Goal: Task Accomplishment & Management: Complete application form

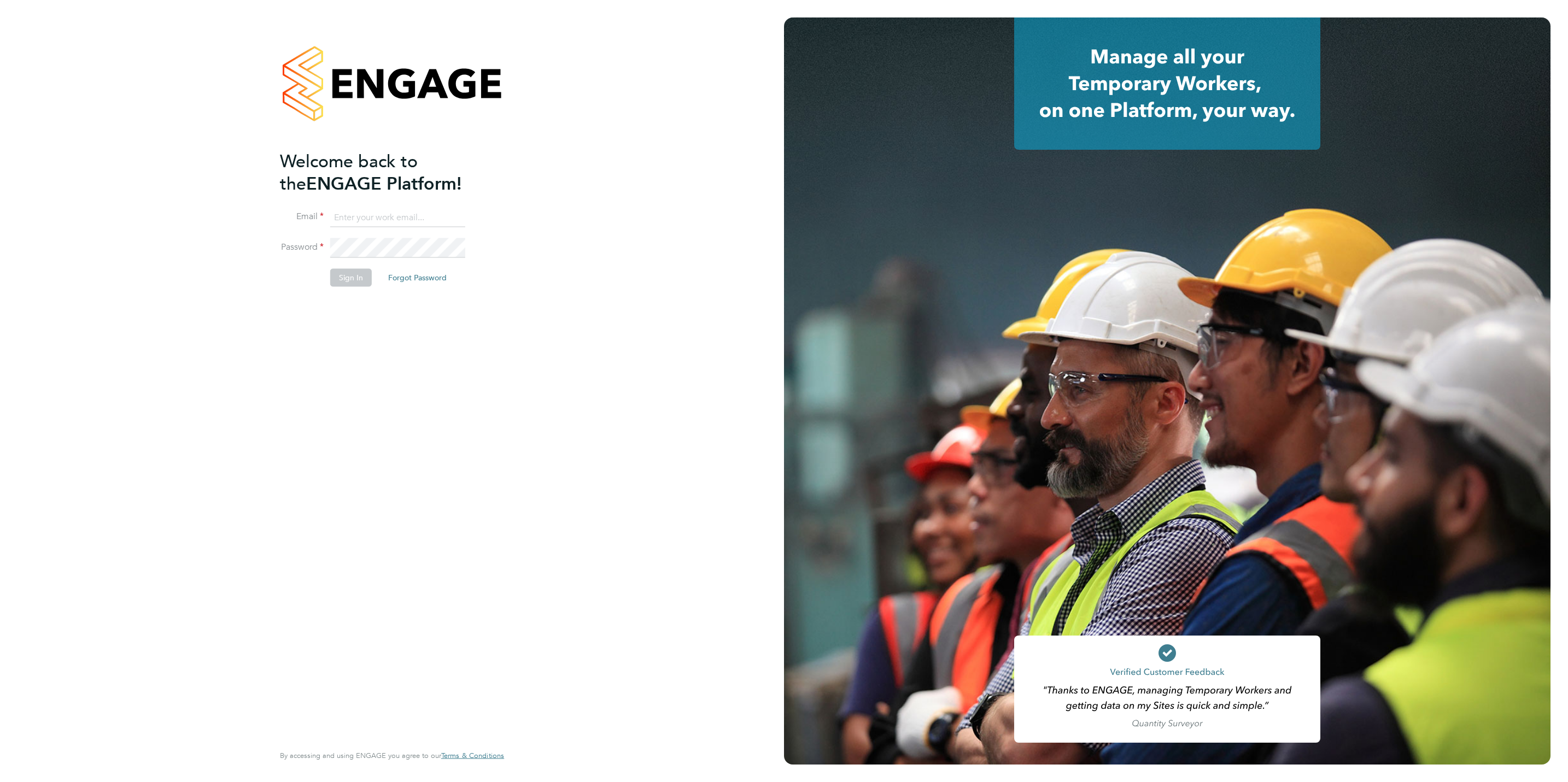
type input "[PERSON_NAME][EMAIL_ADDRESS][DOMAIN_NAME]"
click at [345, 271] on button "Sign In" at bounding box center [351, 278] width 41 height 18
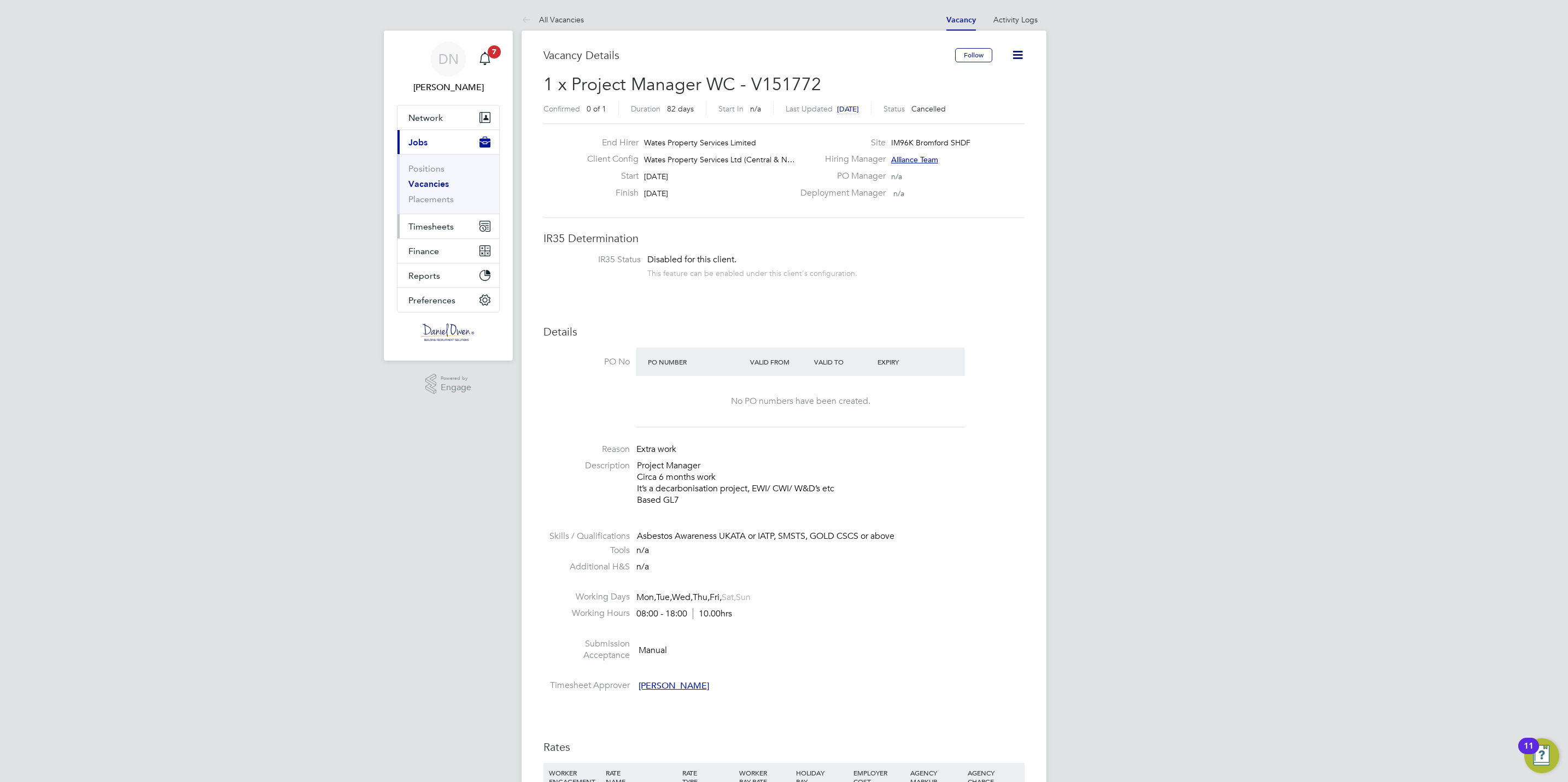
click at [442, 226] on span "Timesheets" at bounding box center [431, 226] width 46 height 10
click at [444, 192] on link "Timesheets" at bounding box center [431, 193] width 46 height 10
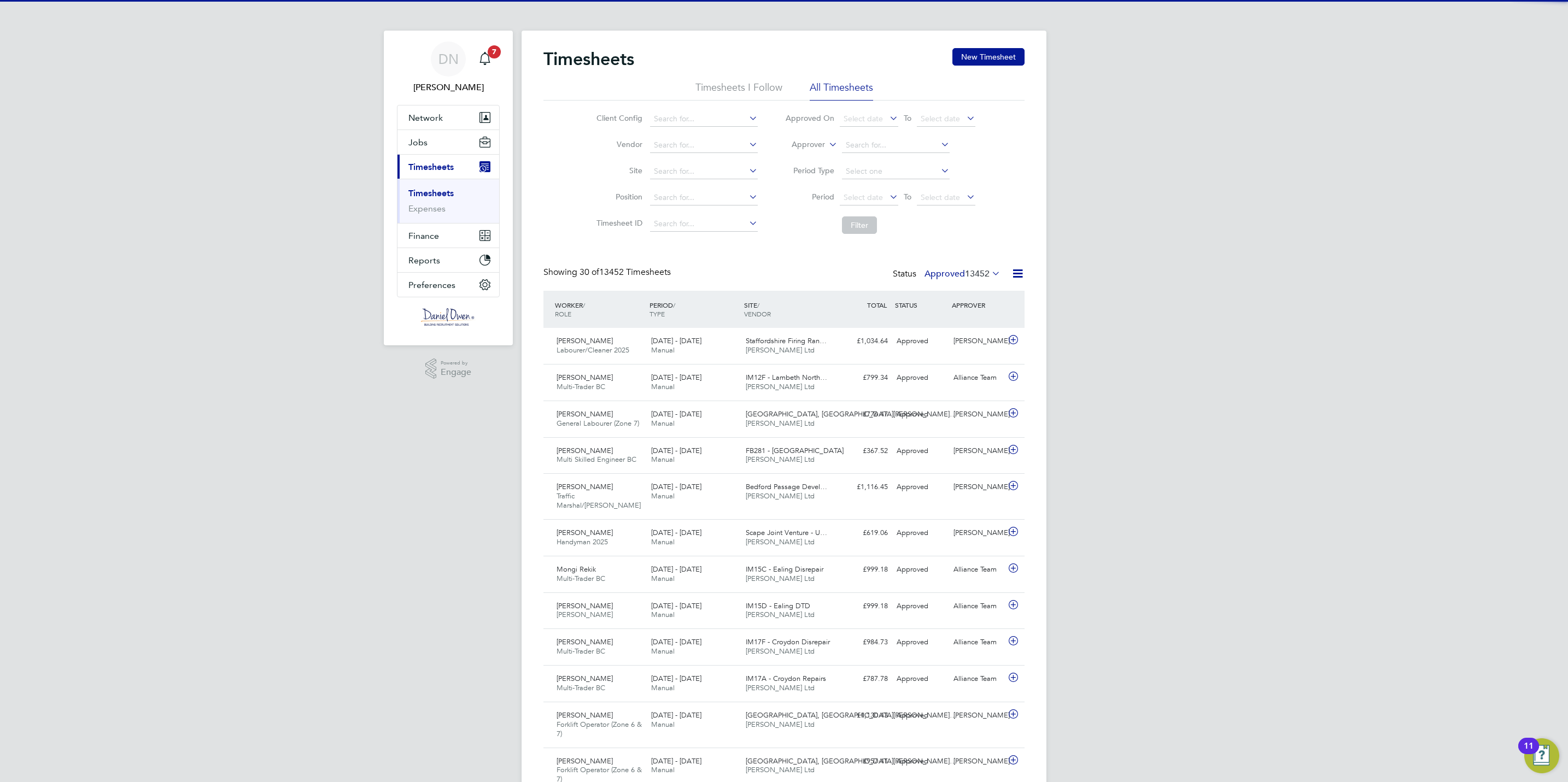
scroll to position [28, 95]
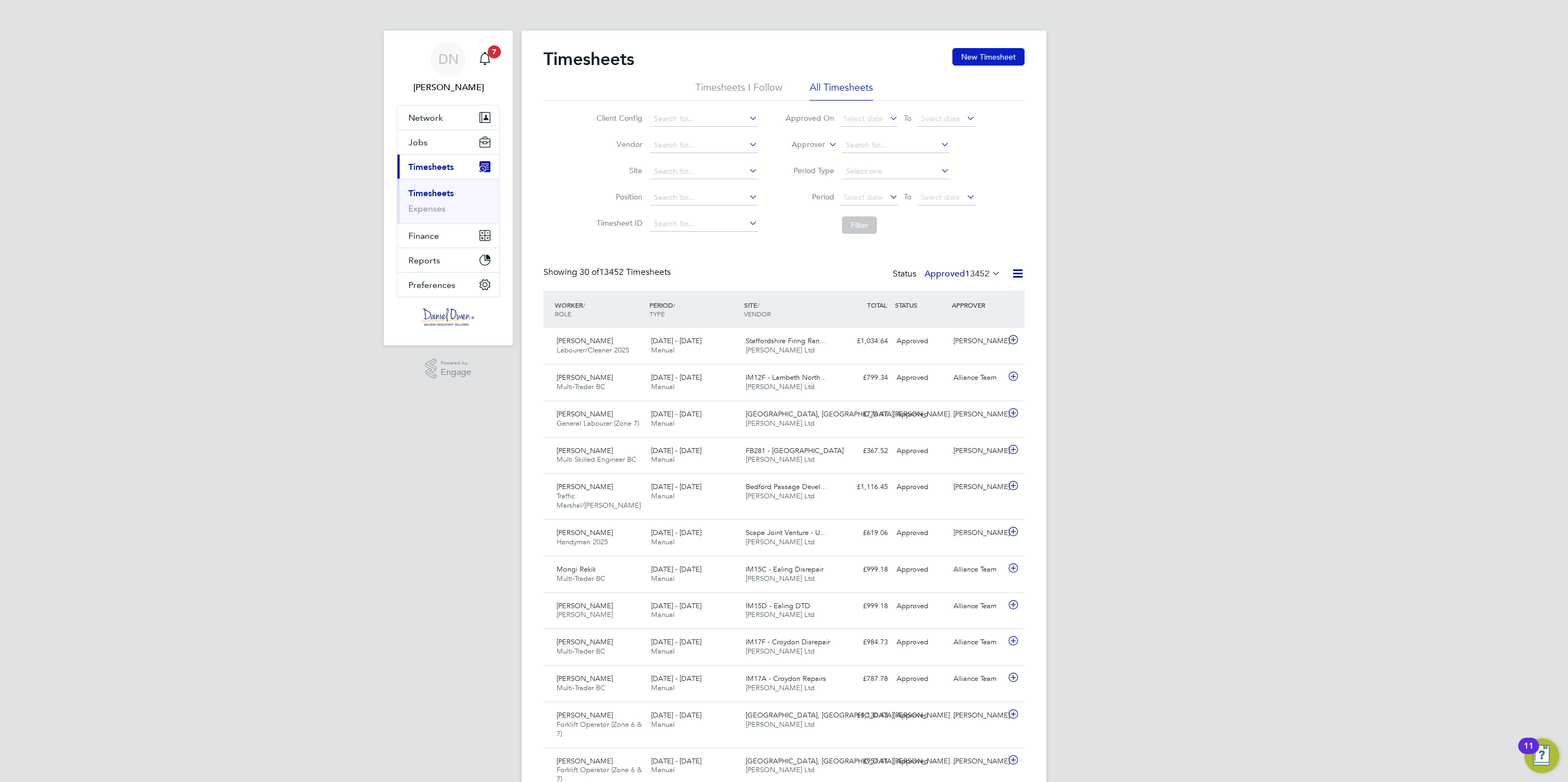
click at [966, 58] on button "New Timesheet" at bounding box center [989, 57] width 72 height 18
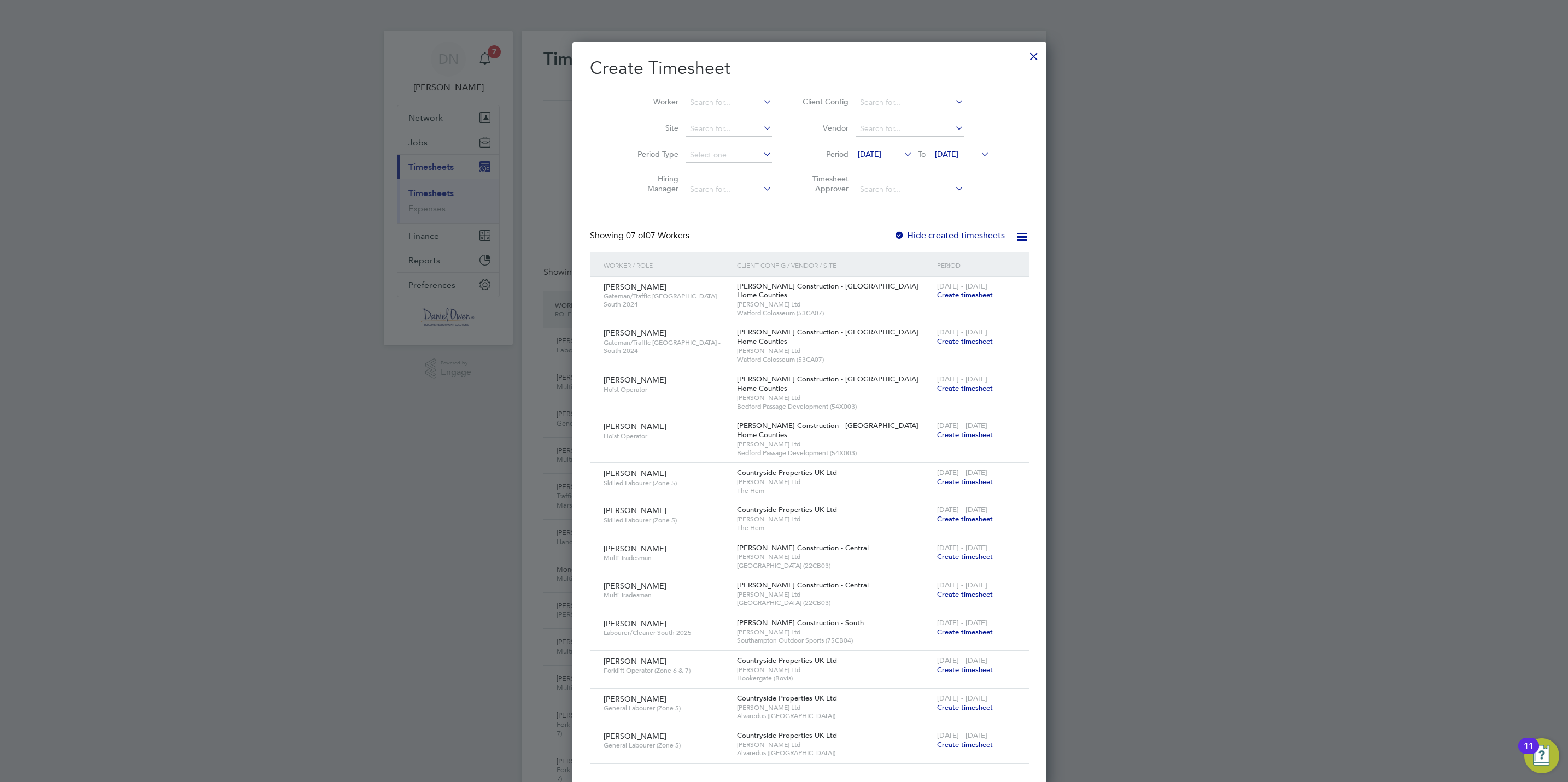
click at [979, 155] on icon at bounding box center [979, 154] width 0 height 15
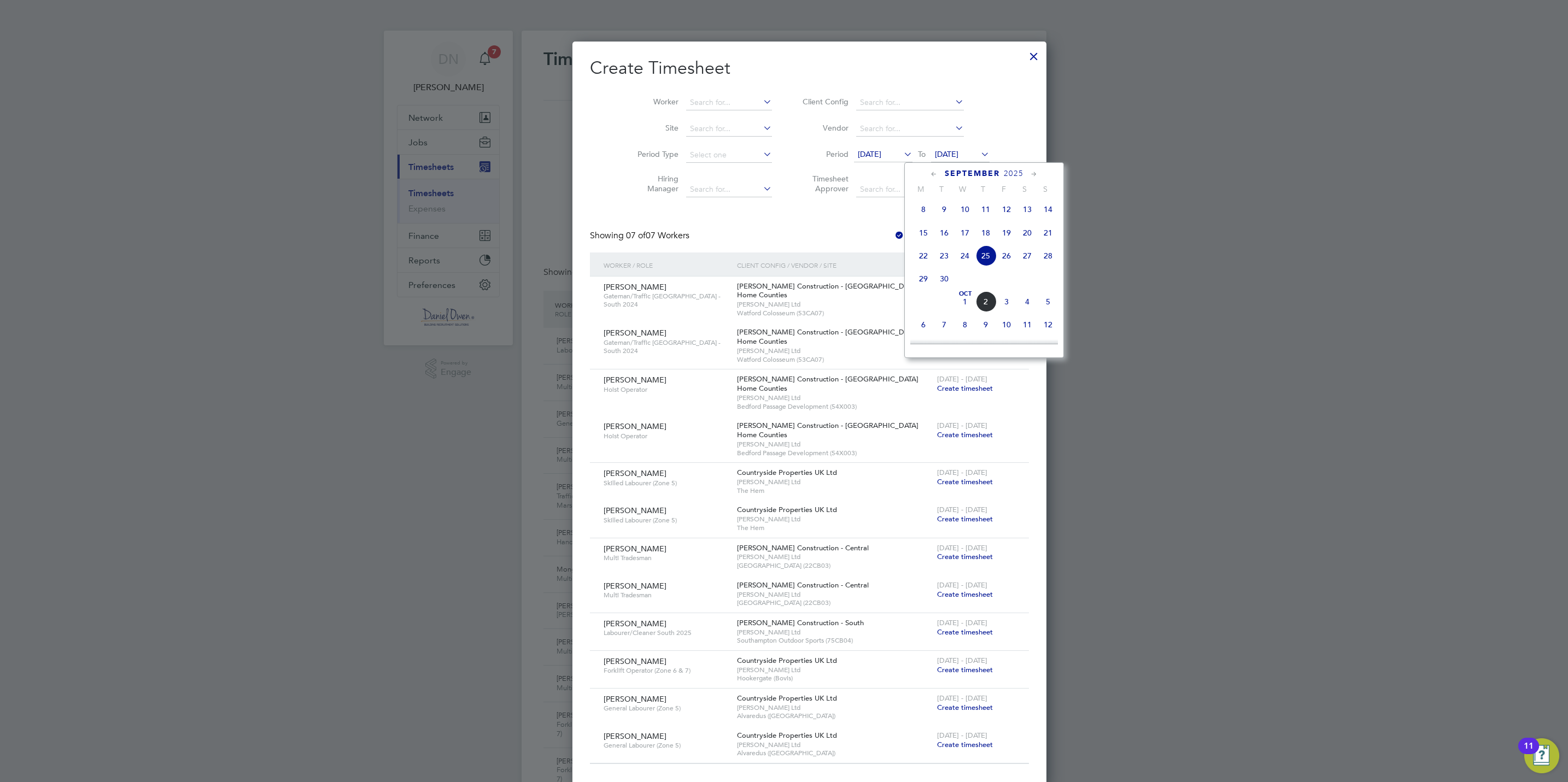
click at [1027, 310] on span "4" at bounding box center [1027, 302] width 21 height 21
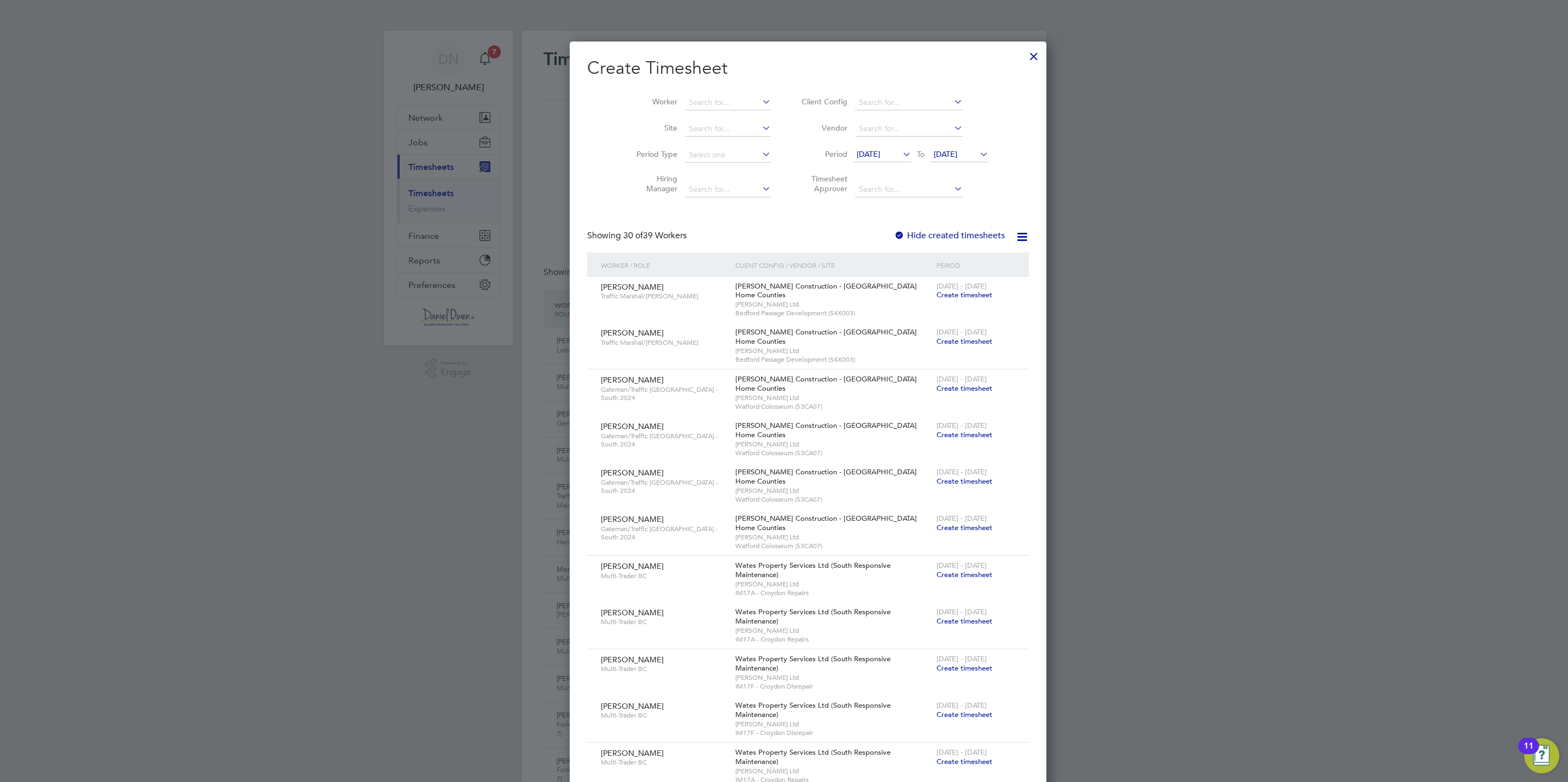
click at [894, 235] on label "Hide created timesheets" at bounding box center [950, 236] width 111 height 11
click at [694, 99] on input at bounding box center [727, 102] width 86 height 15
click at [730, 113] on b "Taylor" at bounding box center [761, 117] width 63 height 9
type input "Craig Taylor"
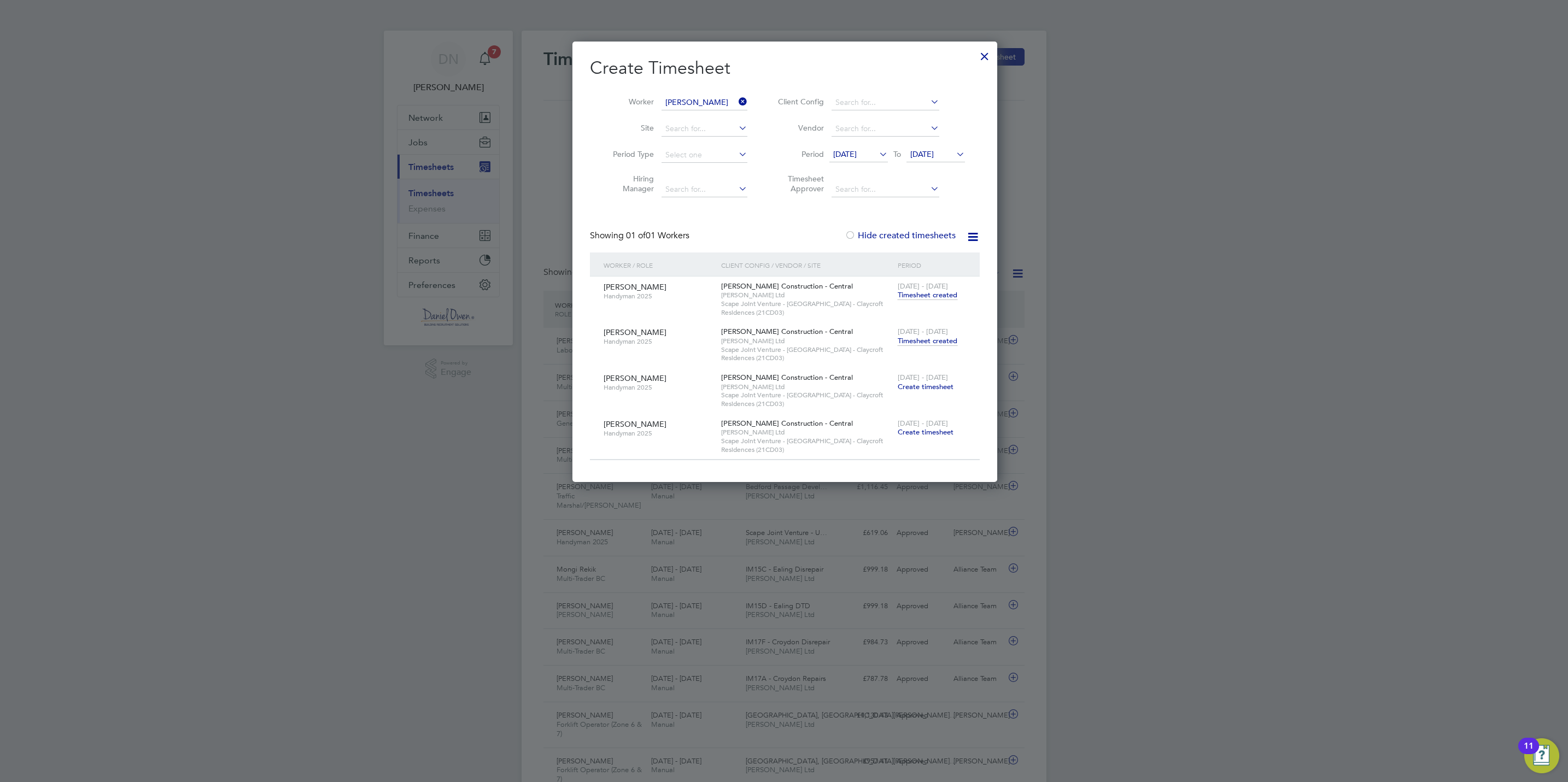
click at [929, 341] on span "Timesheet created" at bounding box center [928, 341] width 60 height 10
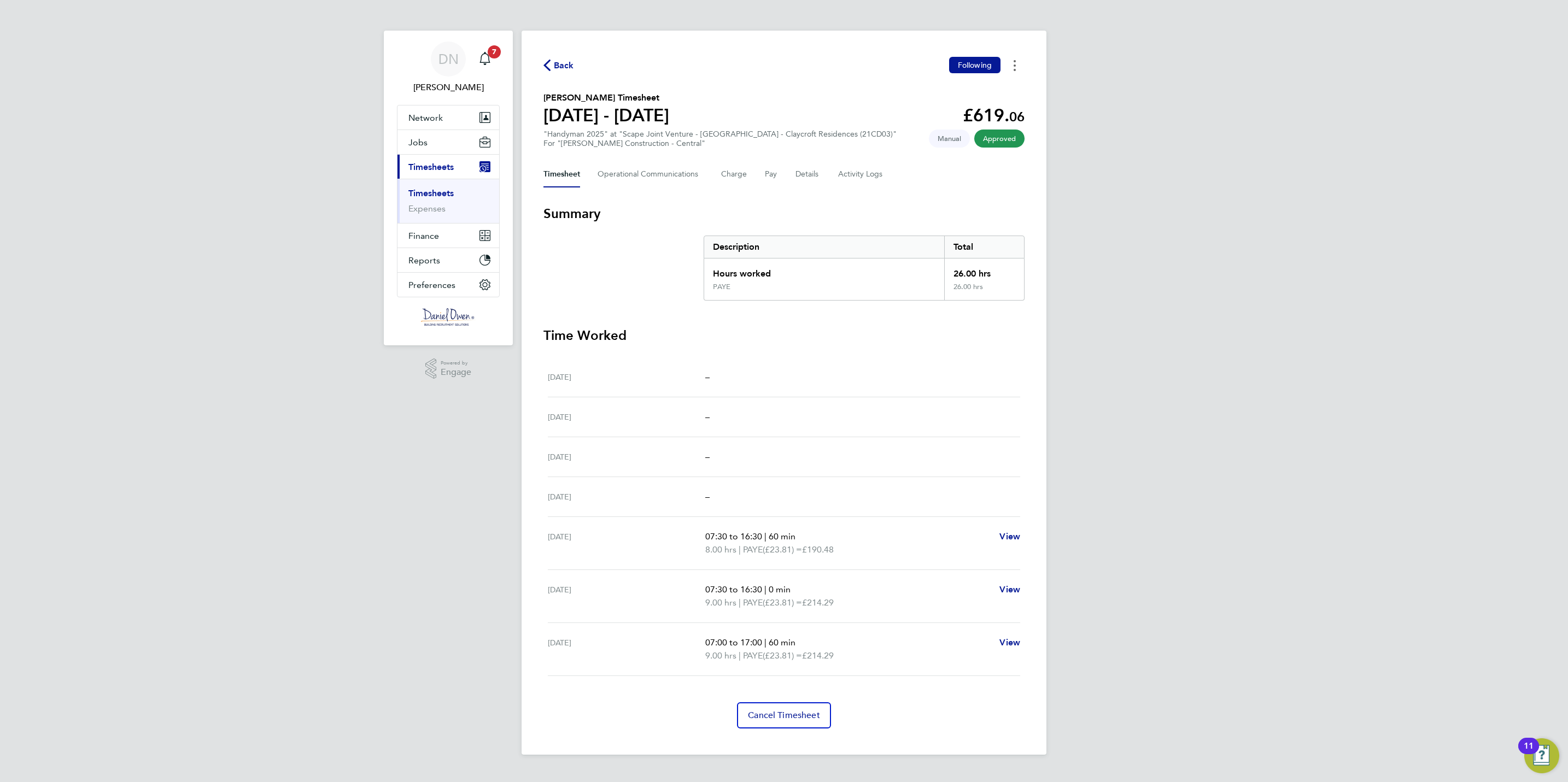
click at [1011, 61] on button "Timesheets Menu" at bounding box center [1015, 65] width 19 height 17
click at [877, 180] on Logs-tab "Activity Logs" at bounding box center [861, 174] width 46 height 26
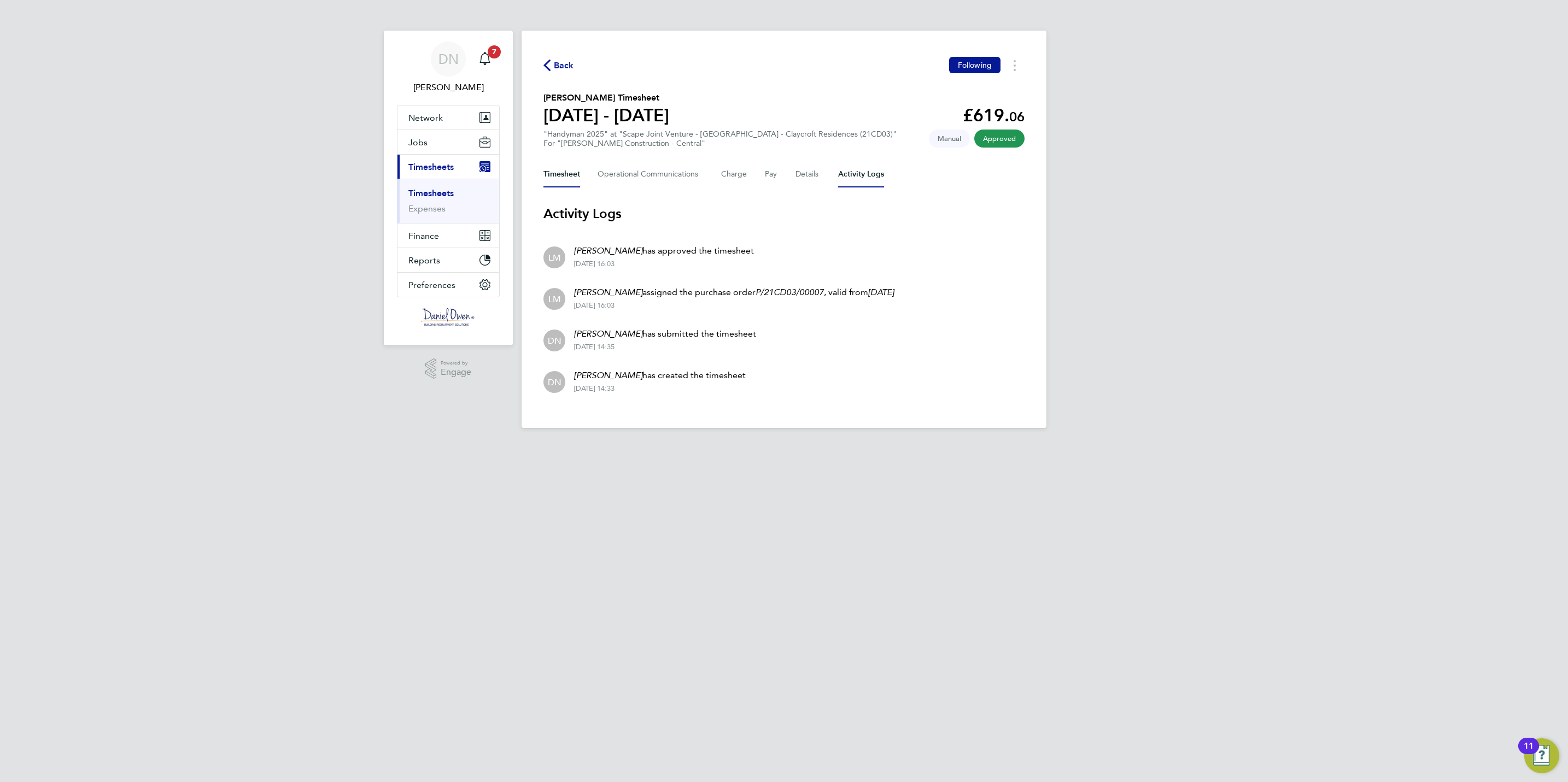
click at [573, 177] on button "Timesheet" at bounding box center [562, 174] width 37 height 26
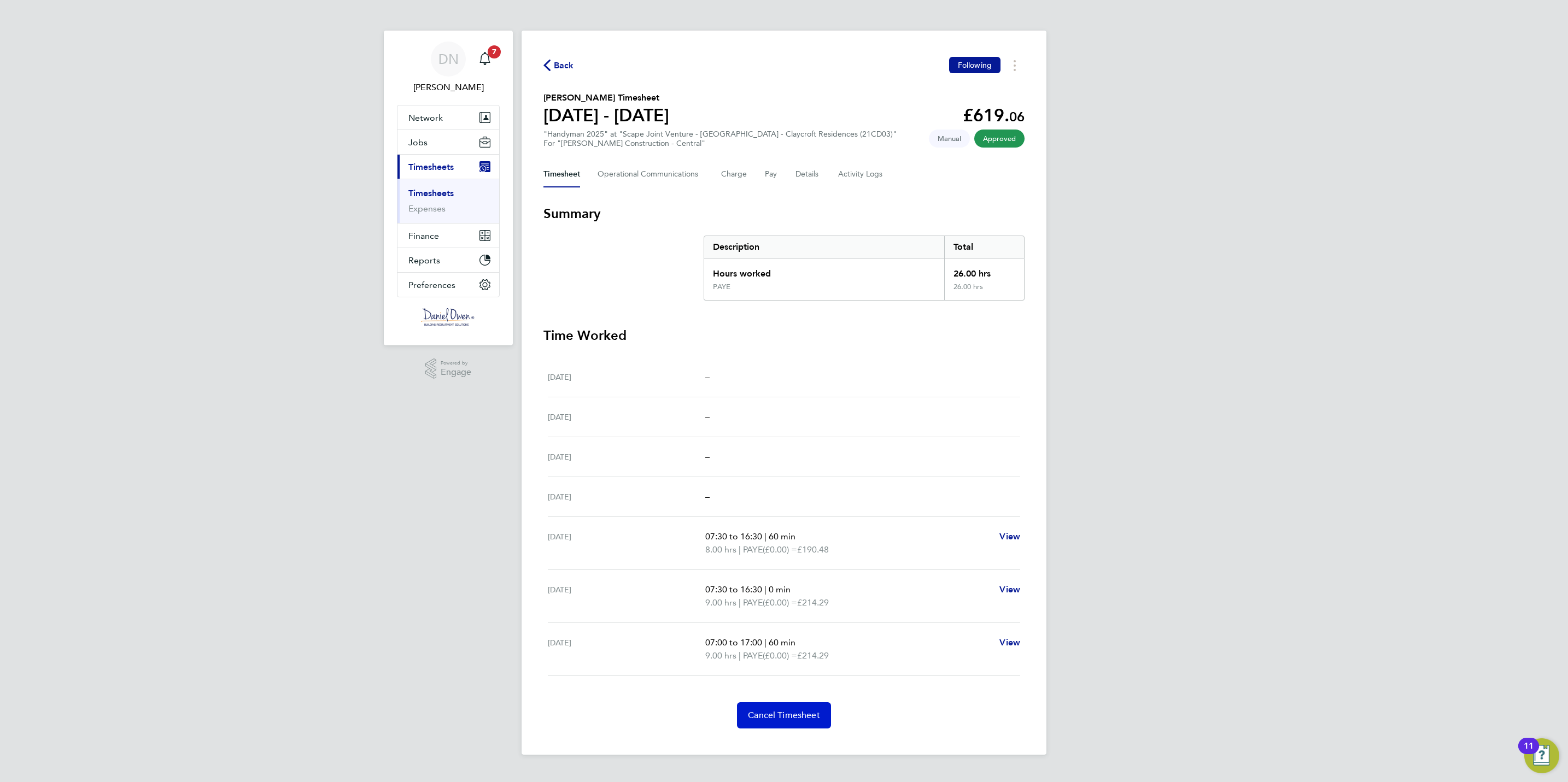
click at [815, 714] on span "Cancel Timesheet" at bounding box center [784, 716] width 72 height 11
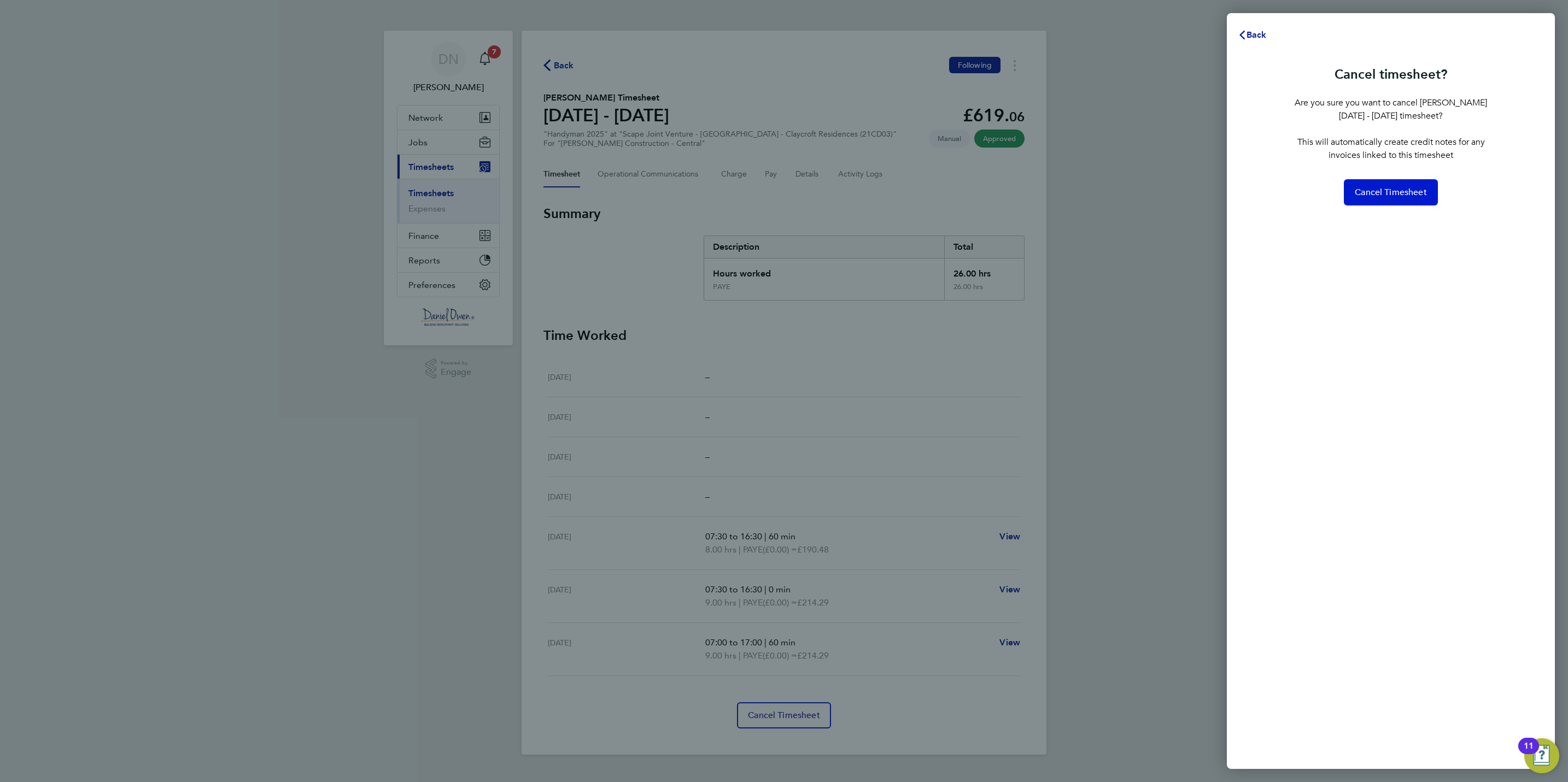
click at [1370, 190] on span "Cancel Timesheet" at bounding box center [1391, 192] width 72 height 11
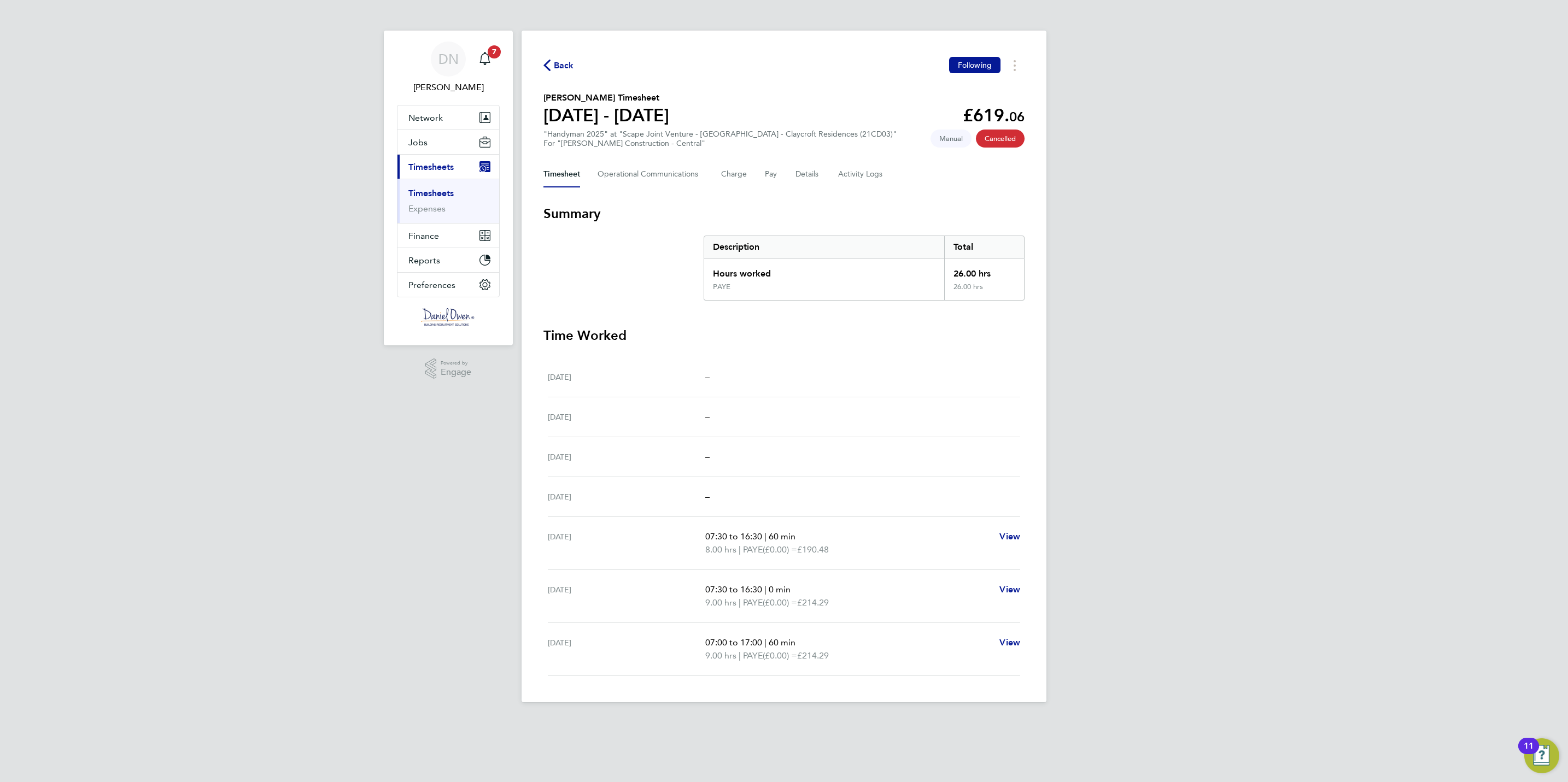
click at [448, 195] on link "Timesheets" at bounding box center [431, 193] width 46 height 10
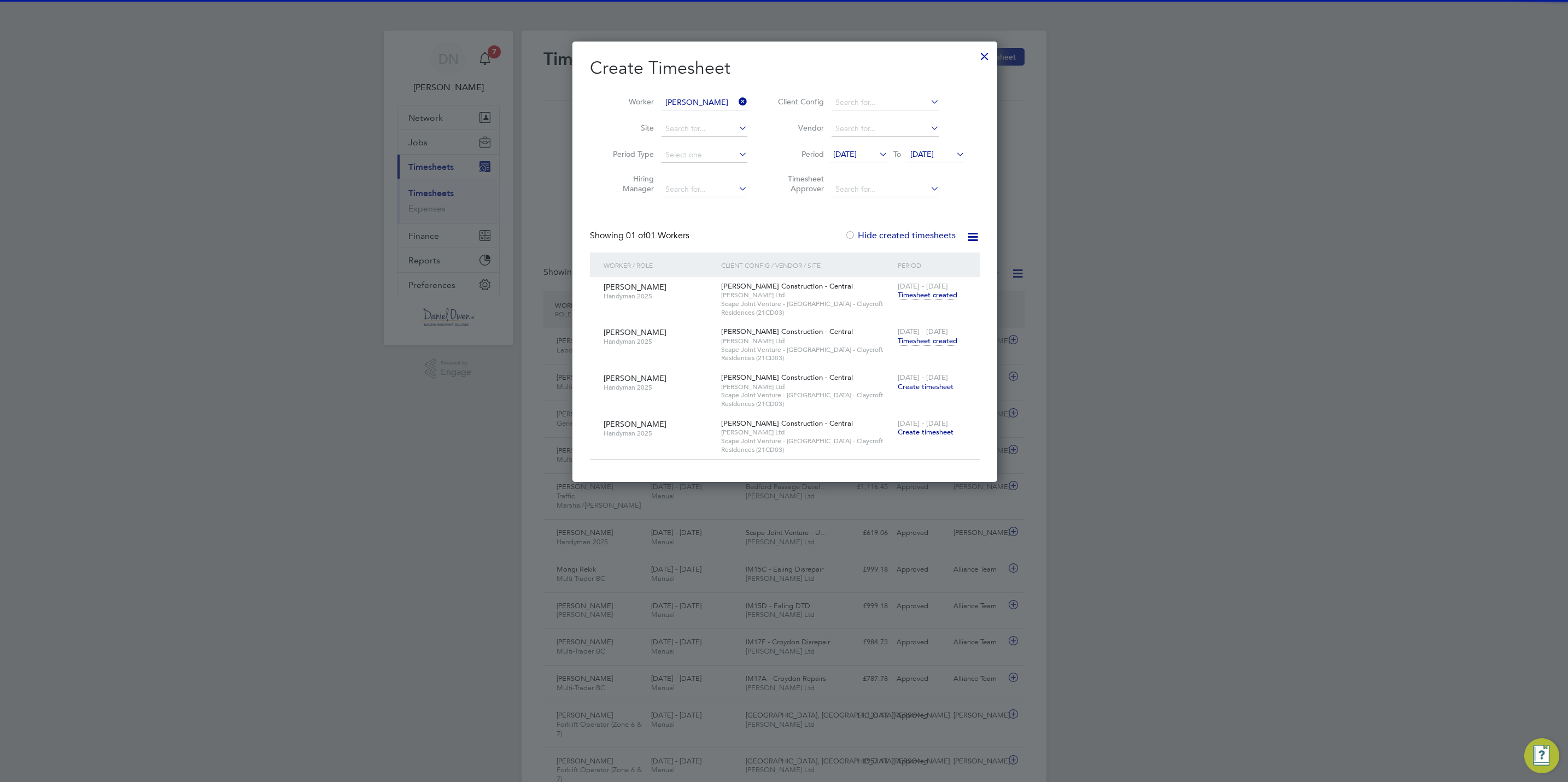
scroll to position [28, 95]
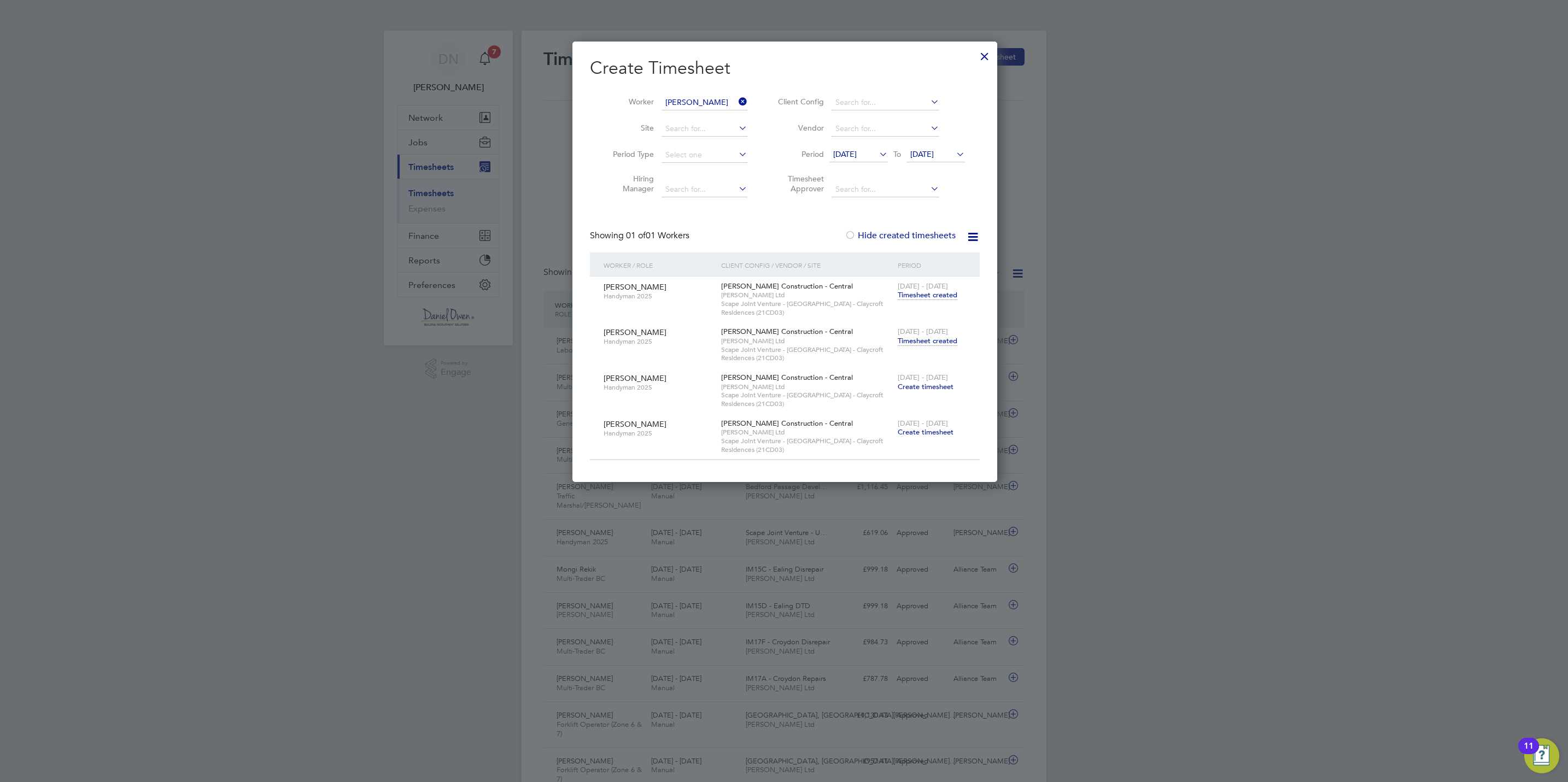
click at [920, 341] on span "Timesheet created" at bounding box center [928, 341] width 60 height 10
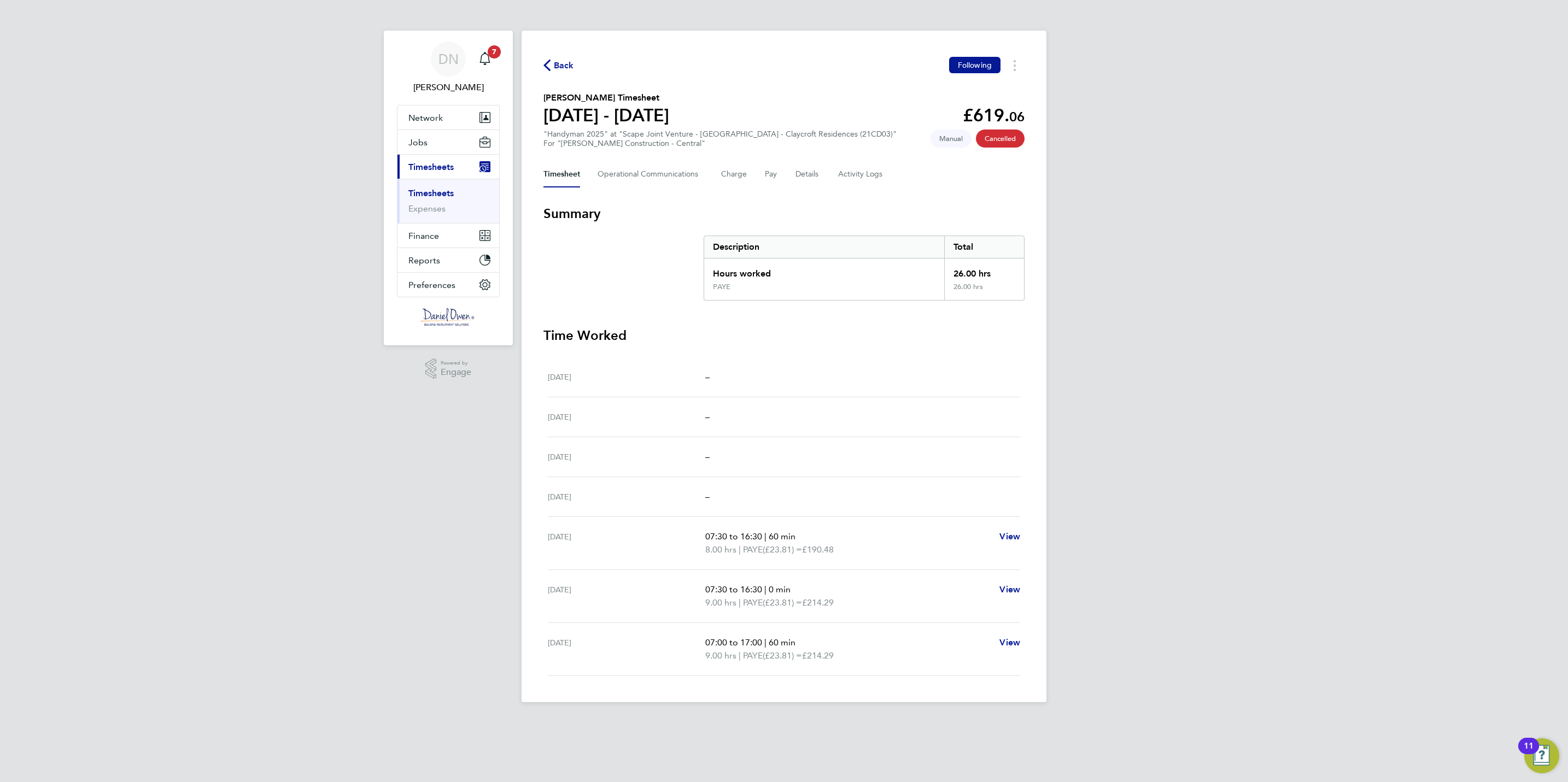
click at [441, 194] on link "Timesheets" at bounding box center [431, 193] width 46 height 10
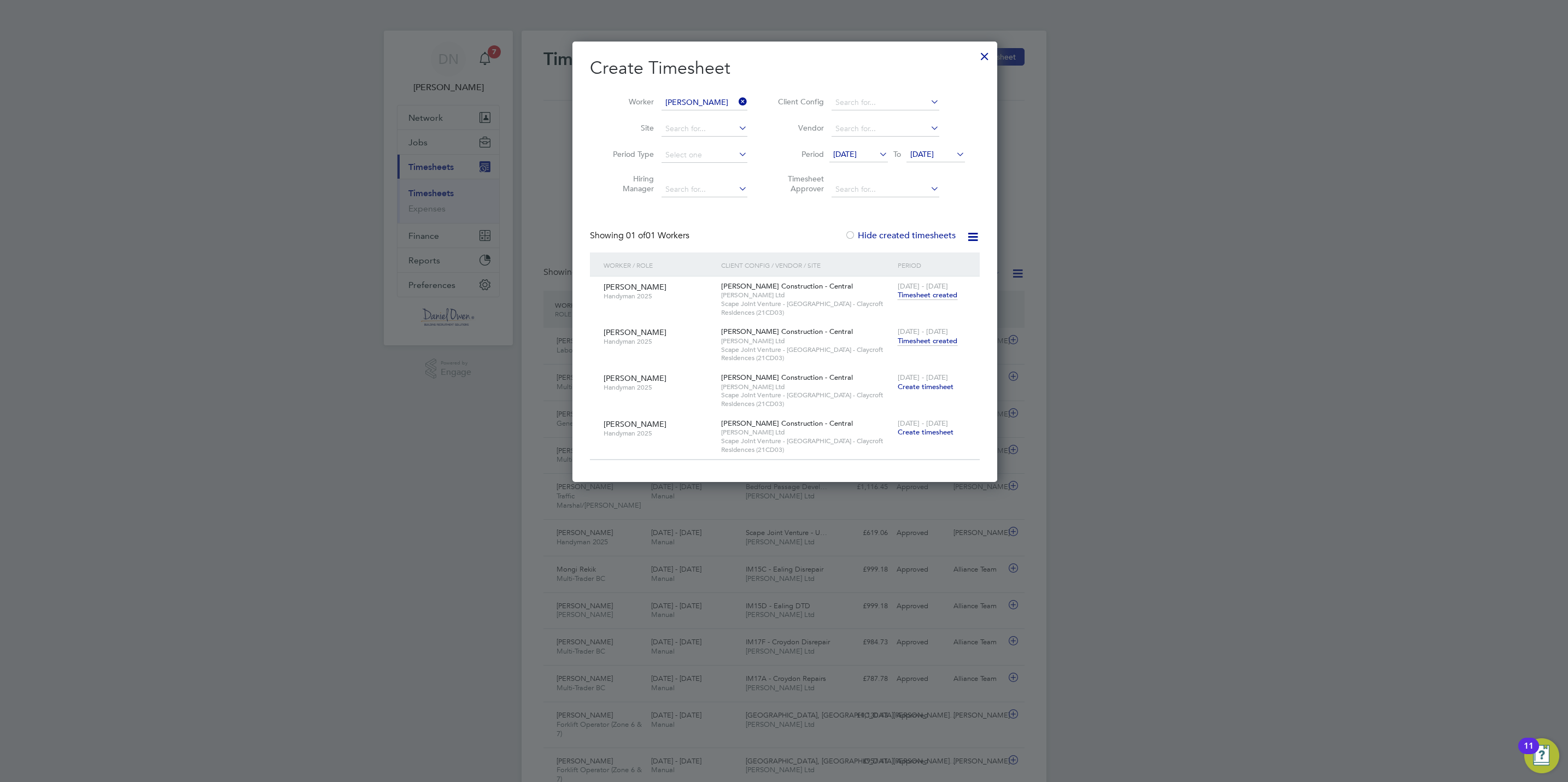
click at [987, 57] on div at bounding box center [984, 54] width 19 height 19
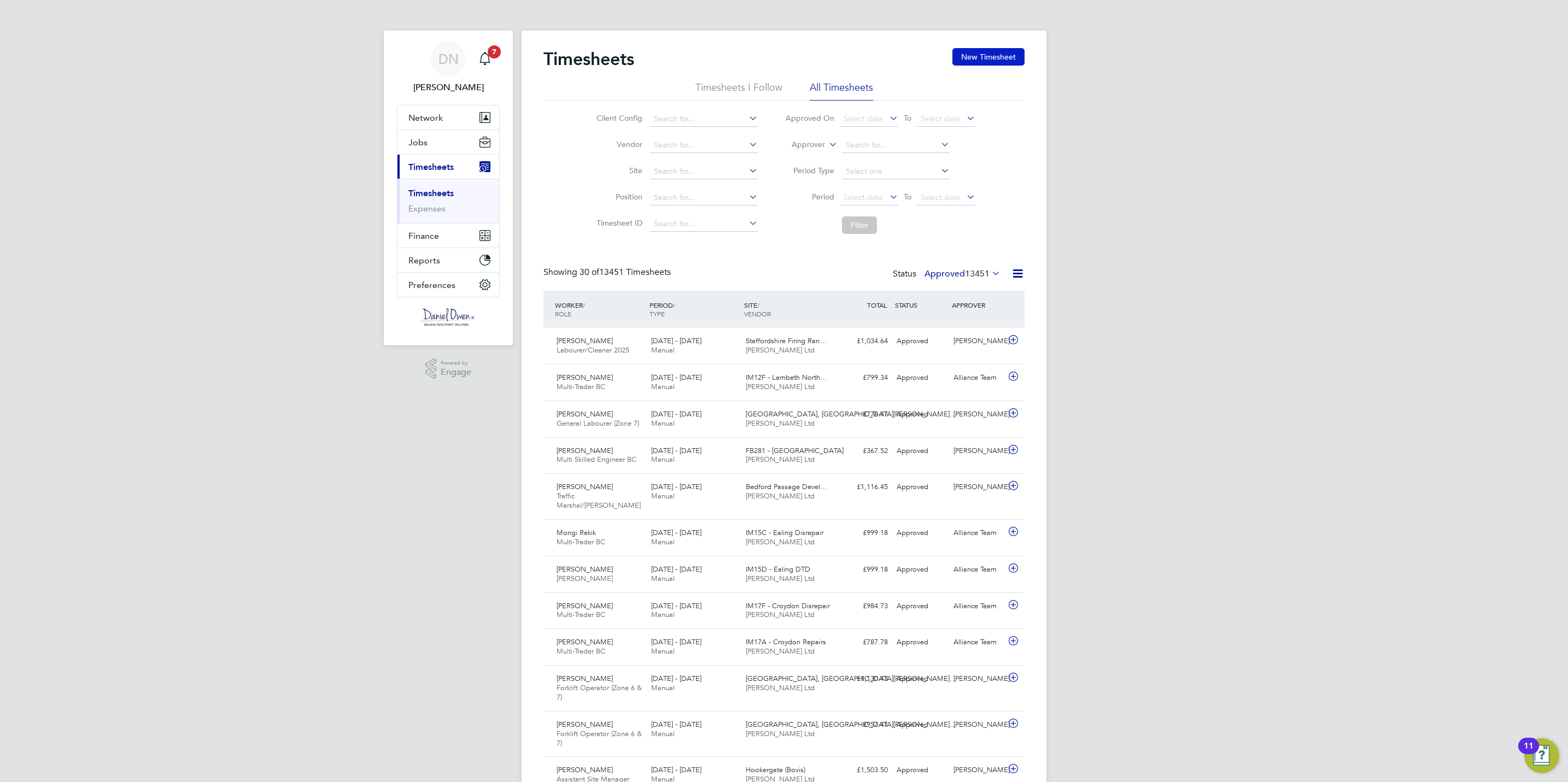
click at [1003, 53] on button "New Timesheet" at bounding box center [989, 57] width 72 height 18
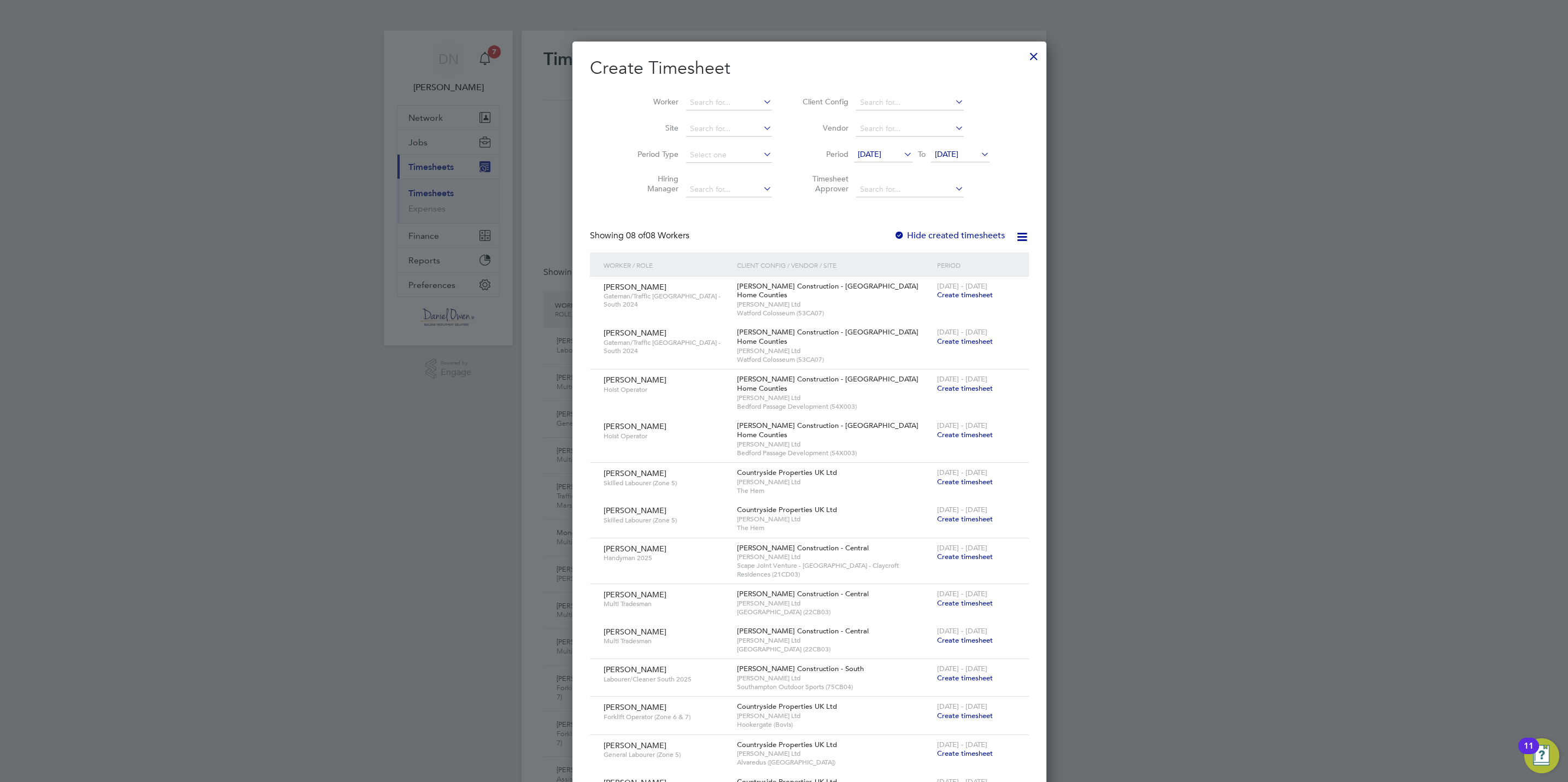
click at [872, 227] on div "Create Timesheet Worker Site Period Type Hiring Manager Client Config Vendor Pe…" at bounding box center [809, 433] width 439 height 754
click at [894, 234] on label "Hide created timesheets" at bounding box center [950, 236] width 111 height 11
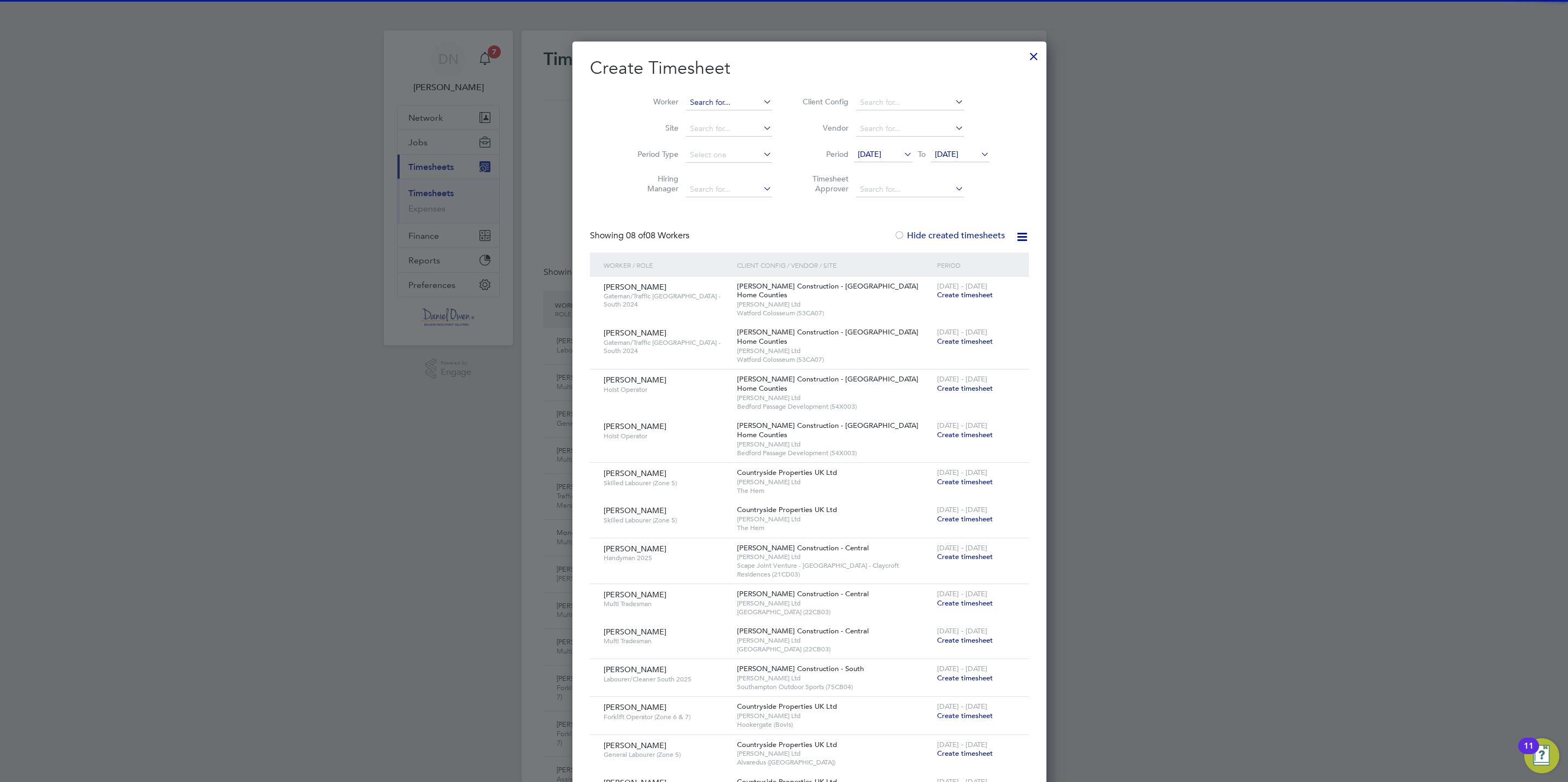
click at [686, 100] on input at bounding box center [729, 102] width 86 height 15
click at [706, 117] on li "Craig Ta ylor" at bounding box center [707, 117] width 94 height 15
type input "Craig Taylor"
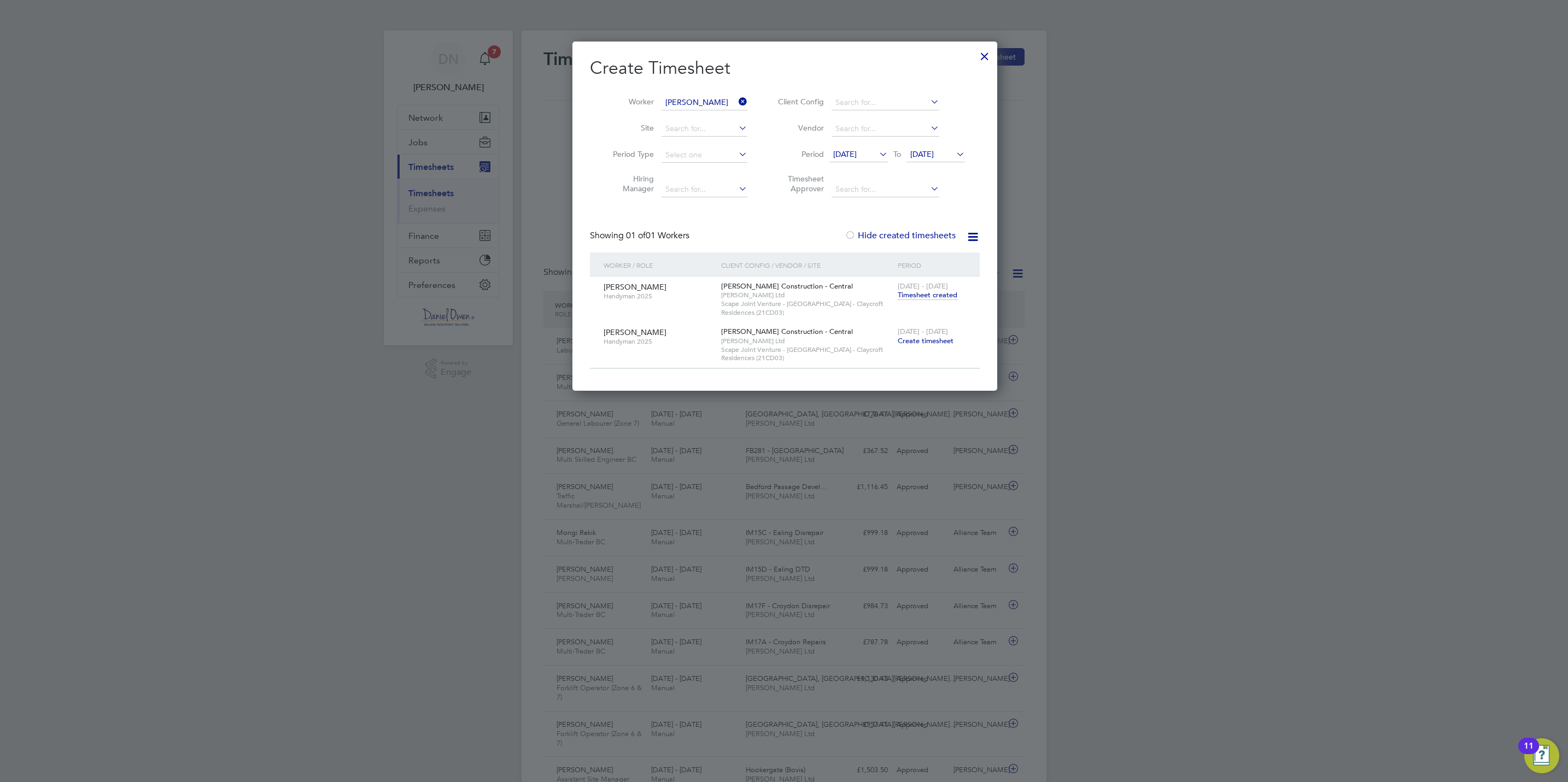
click at [922, 338] on span "Create timesheet" at bounding box center [926, 340] width 56 height 9
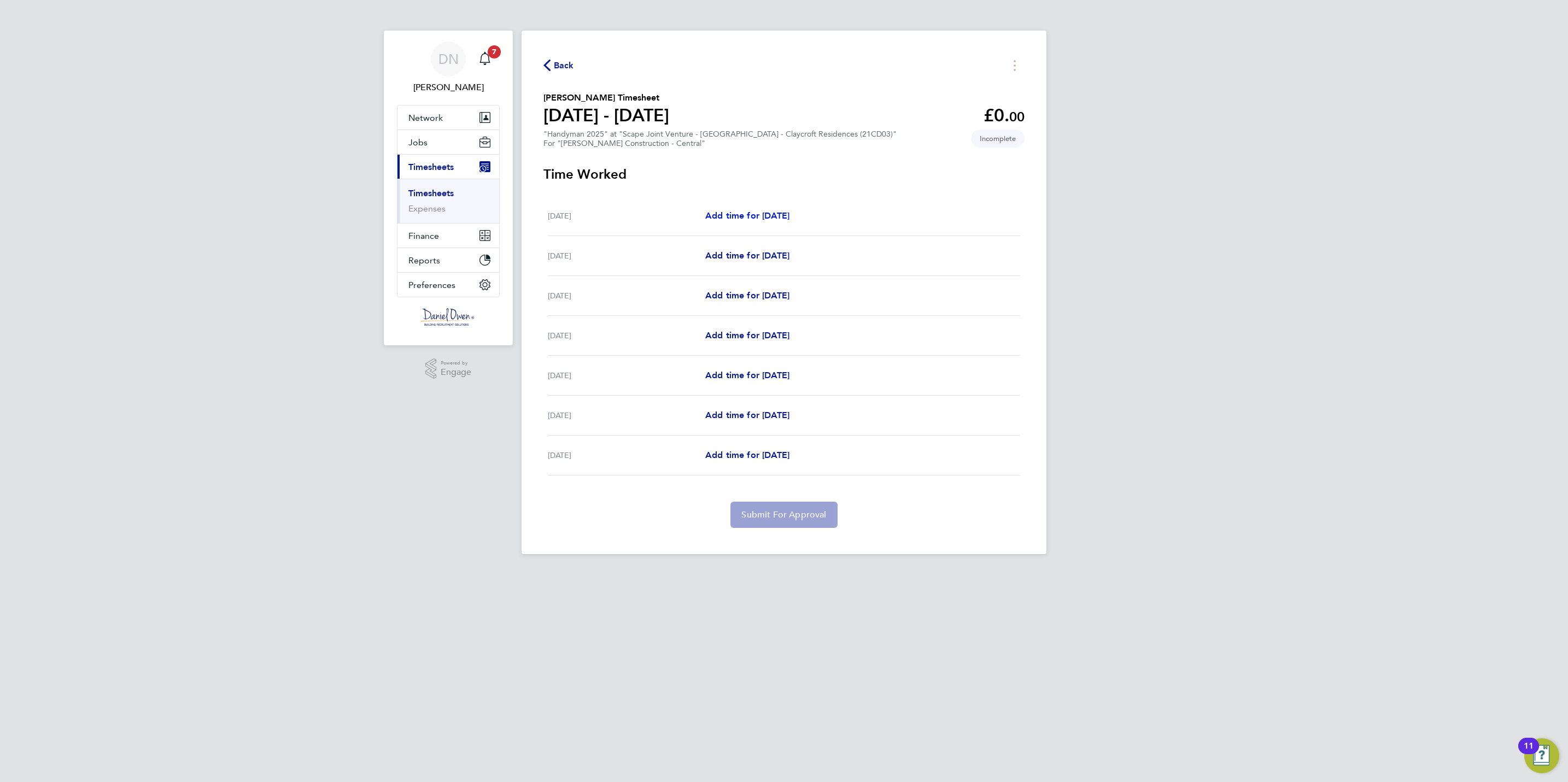
click at [763, 209] on link "Add time for Sat 20 Sep" at bounding box center [747, 216] width 84 height 13
select select "60"
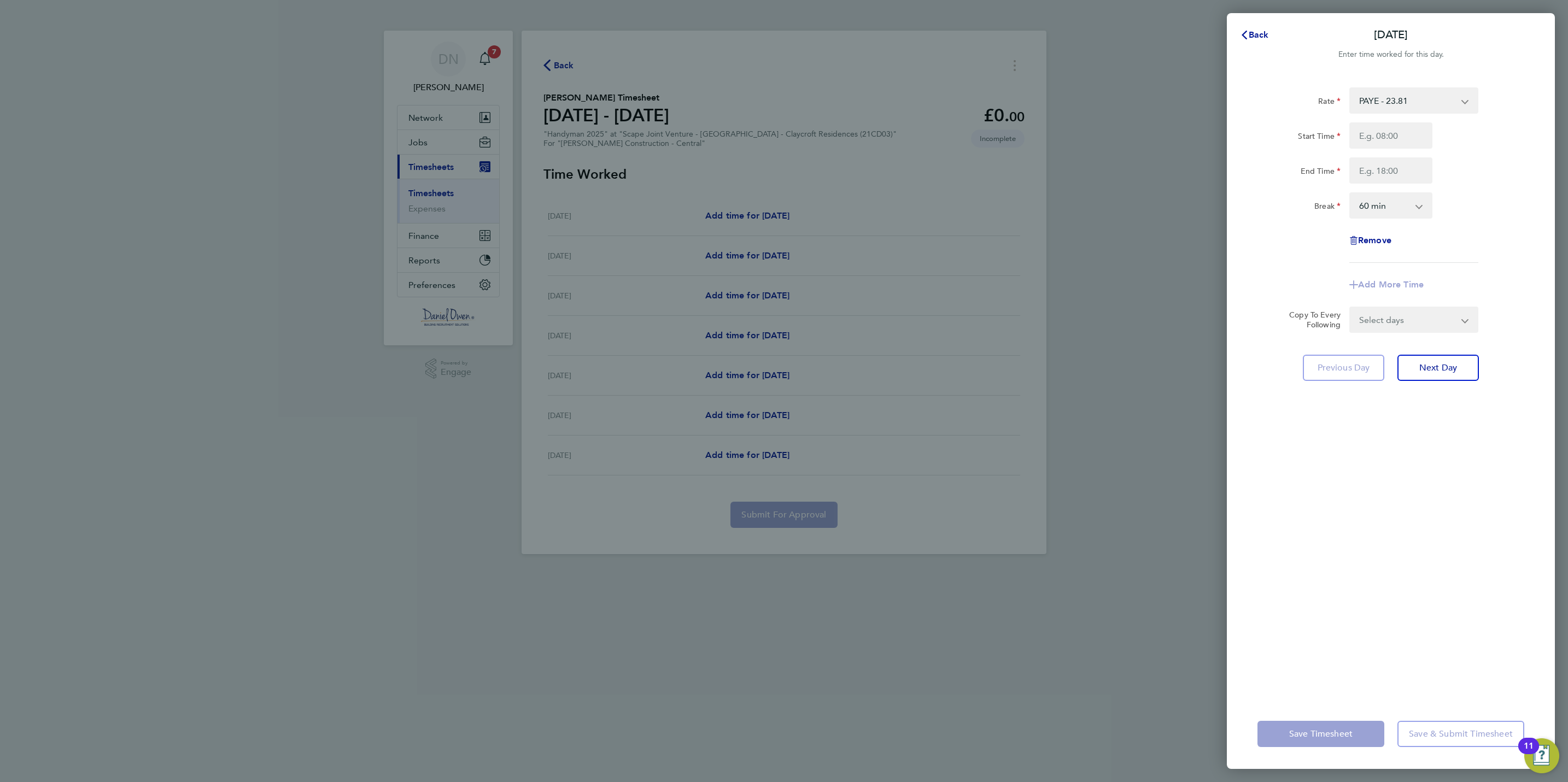
click at [1394, 102] on select "PAYE - 23.81 Weekday - 23.81 Overtime - 34.42" at bounding box center [1407, 101] width 114 height 24
select select "60"
click at [1381, 135] on input "Start Time" at bounding box center [1391, 135] width 83 height 26
type input "07:00"
type input "17:00"
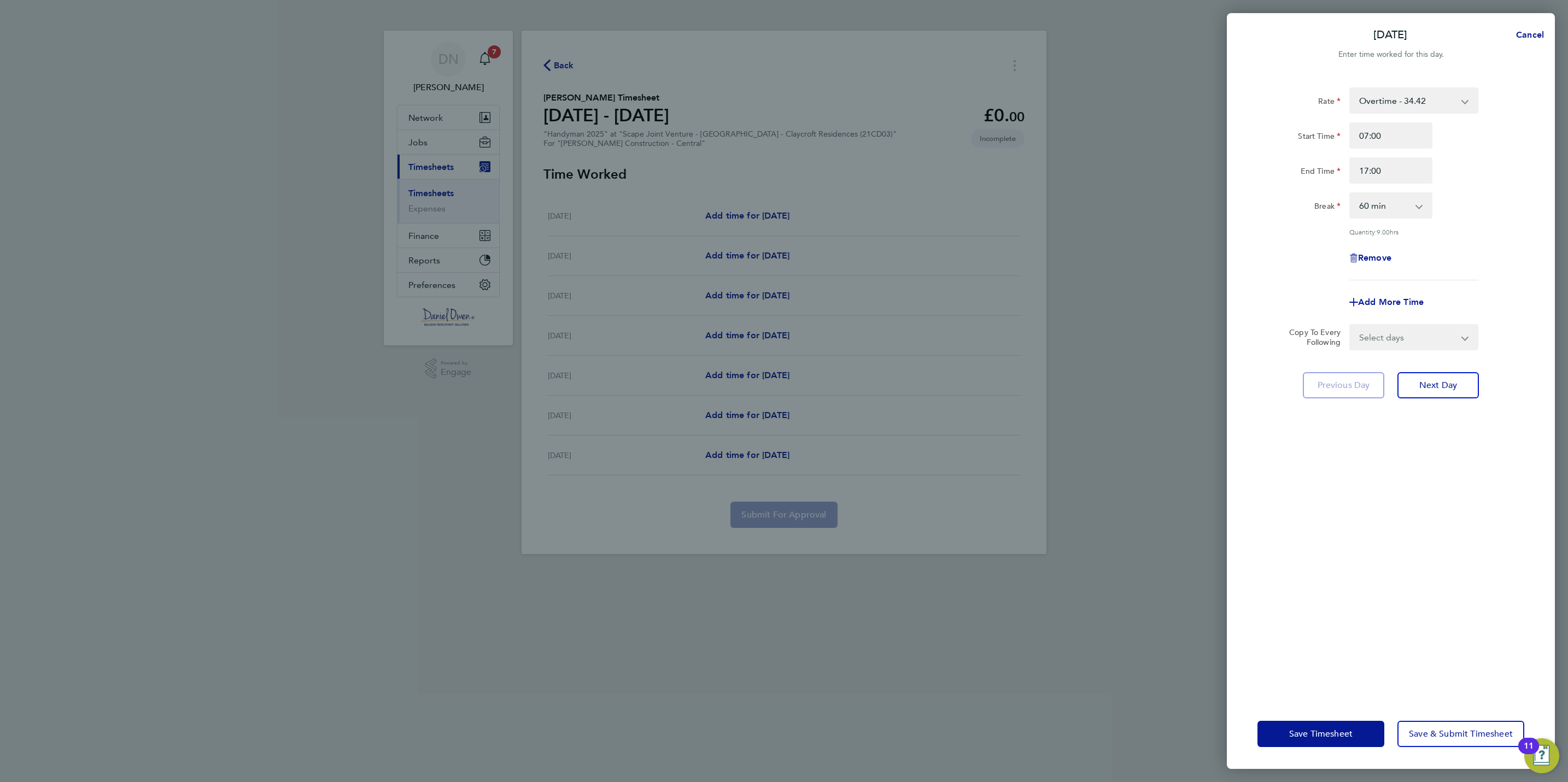
drag, startPoint x: 1393, startPoint y: 489, endPoint x: 1393, endPoint y: 483, distance: 6.0
click at [1393, 489] on div "Rate Overtime - 34.42 PAYE - 23.81 Weekday - 23.81 Start Time 07:00 End Time 17…" at bounding box center [1391, 386] width 328 height 625
click at [1339, 728] on span "Save Timesheet" at bounding box center [1321, 734] width 63 height 11
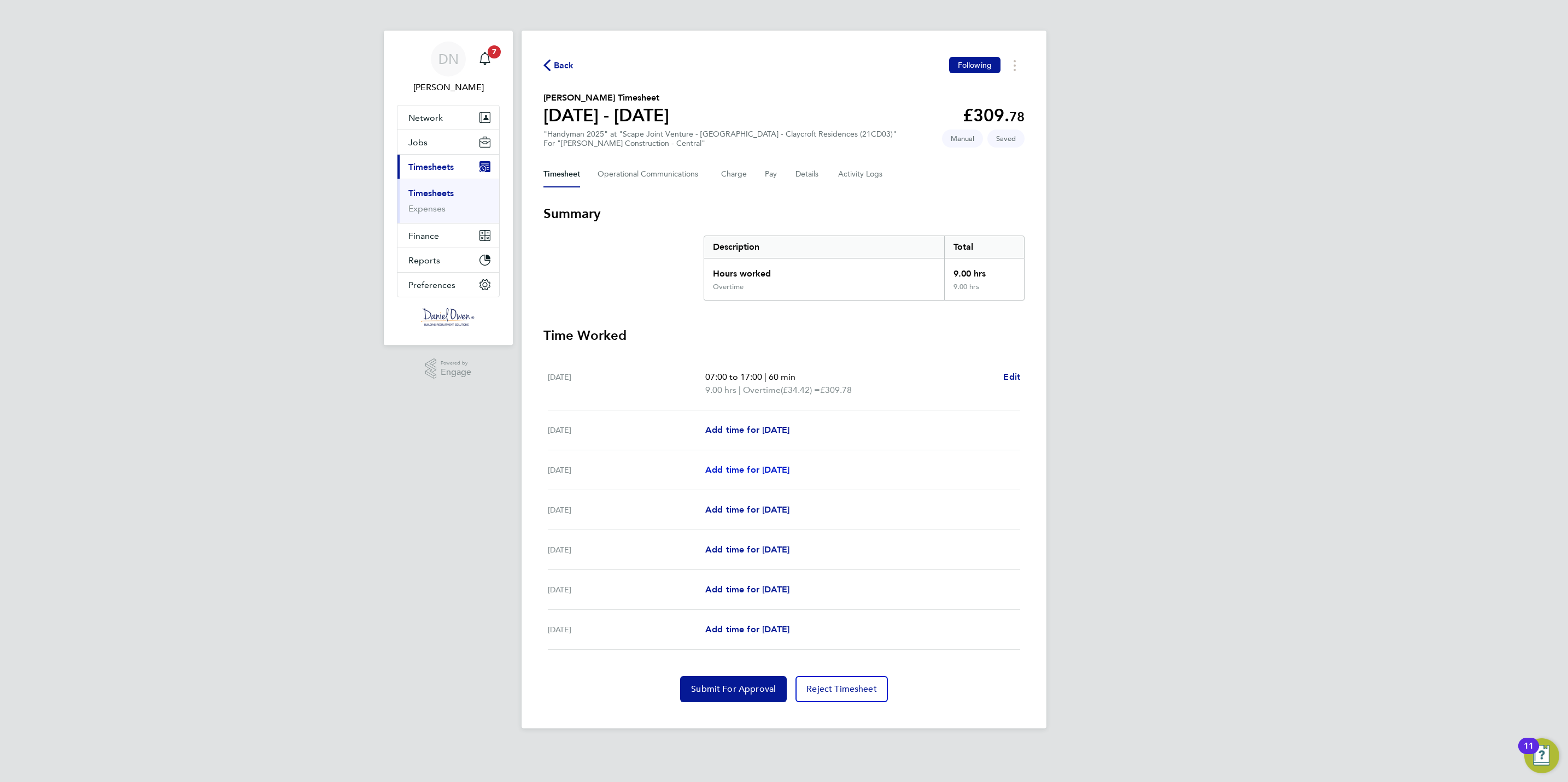
click at [744, 464] on link "Add time for Mon 22 Sep" at bounding box center [747, 470] width 84 height 13
select select "60"
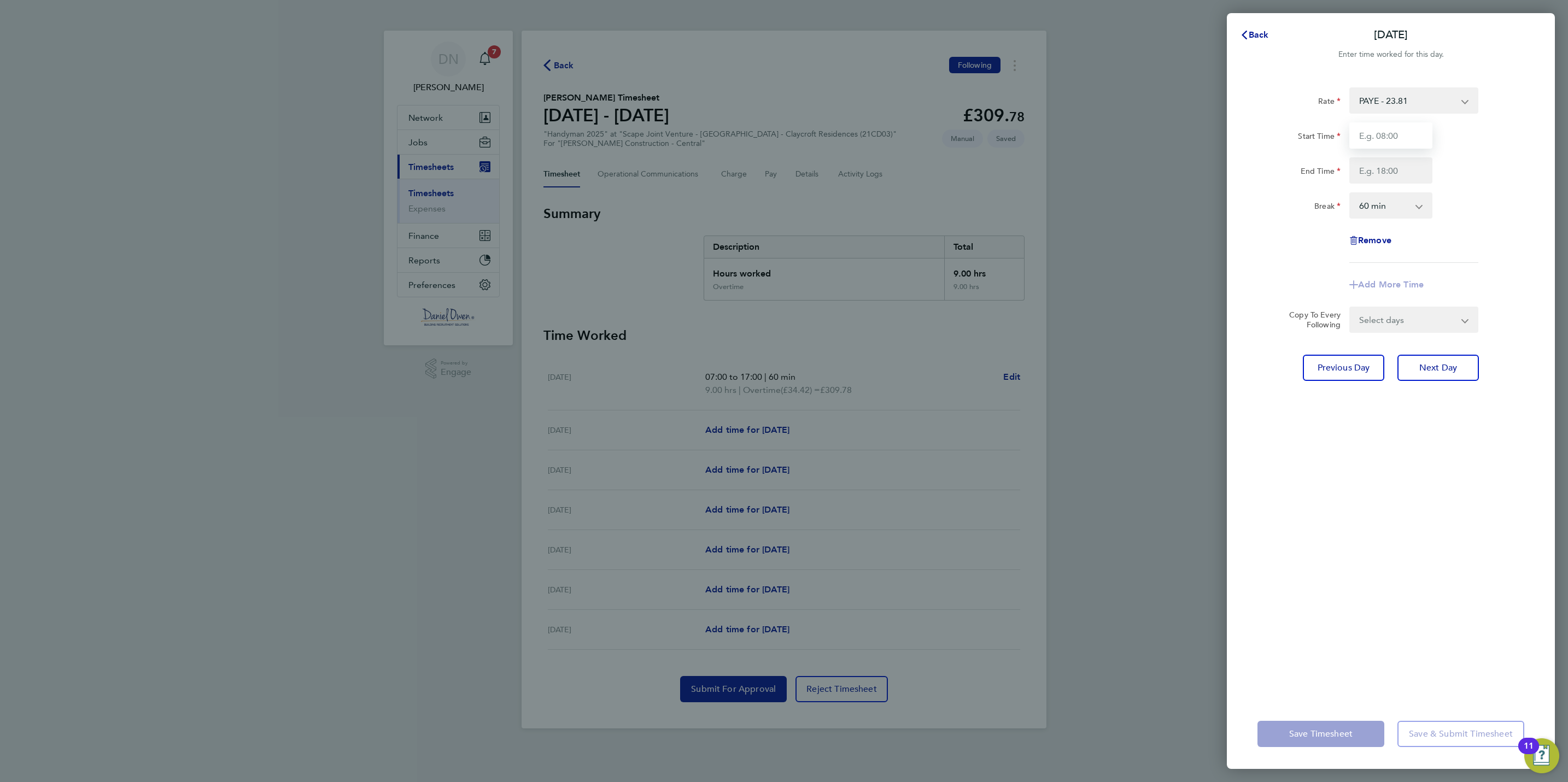
click at [1402, 133] on input "Start Time" at bounding box center [1391, 135] width 83 height 26
type input "07:00"
type input "17:00"
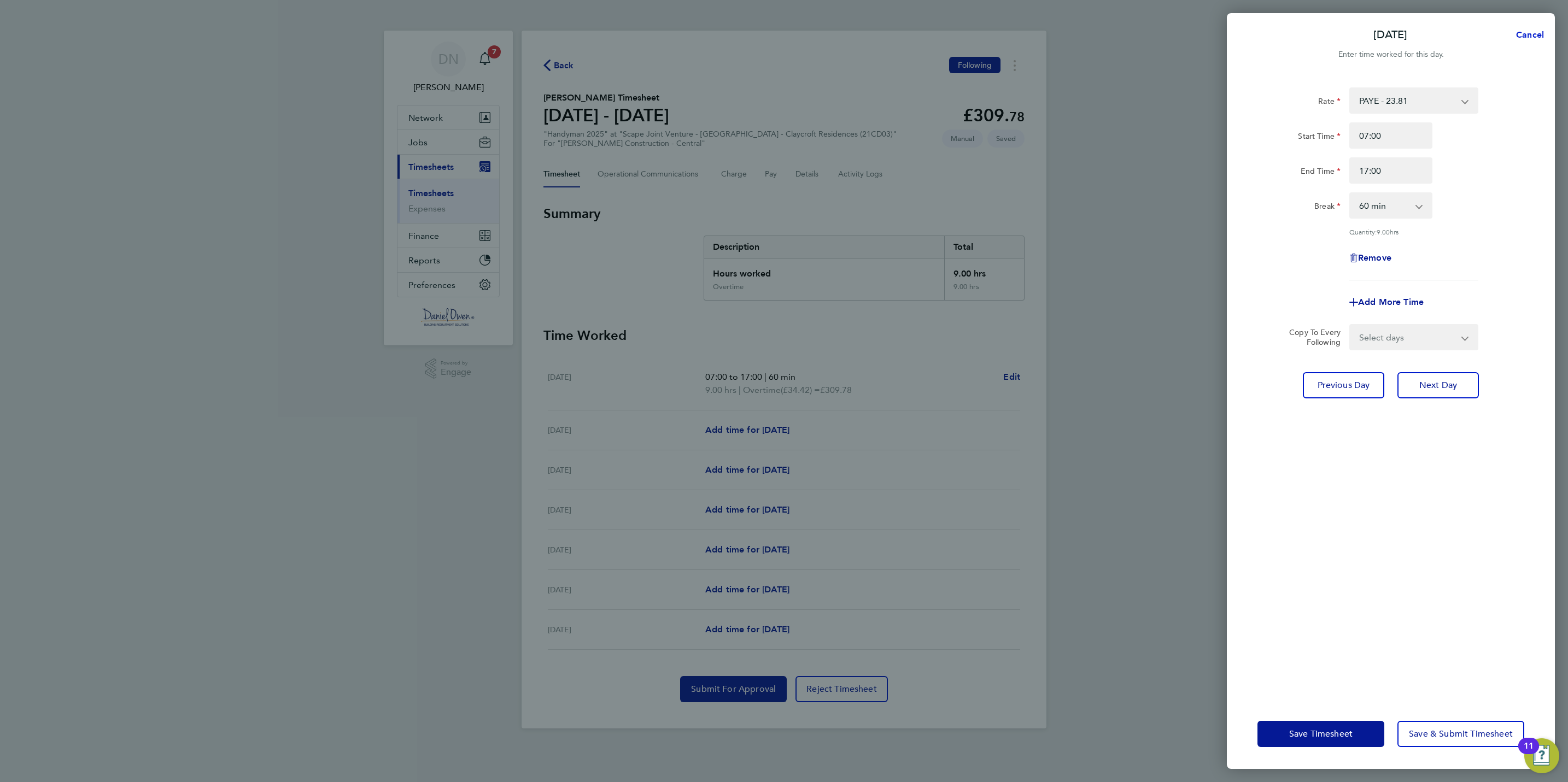
click at [1539, 28] on button "Cancel" at bounding box center [1527, 35] width 57 height 22
select select "60"
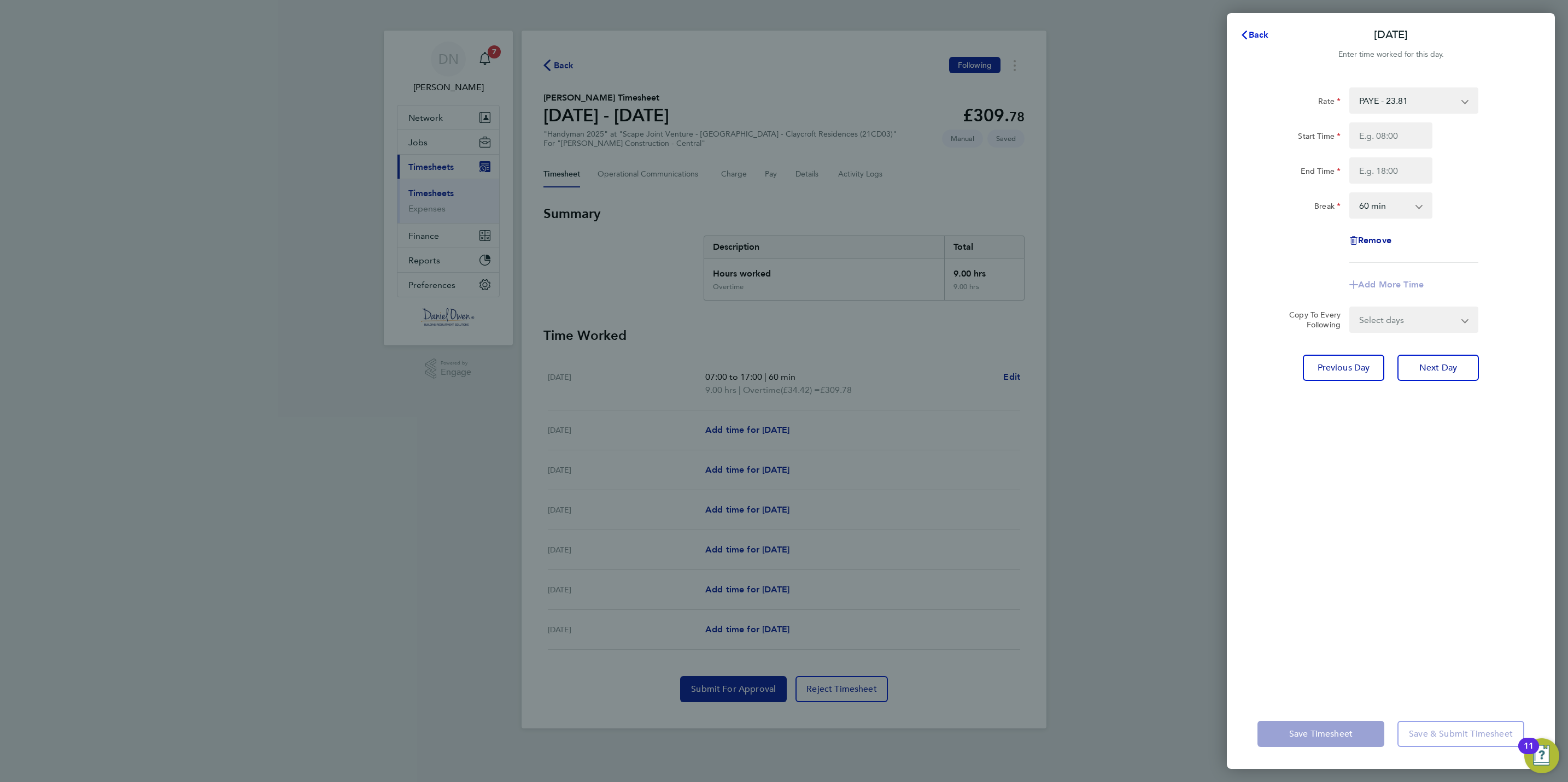
click at [1267, 37] on span "Back" at bounding box center [1258, 35] width 20 height 10
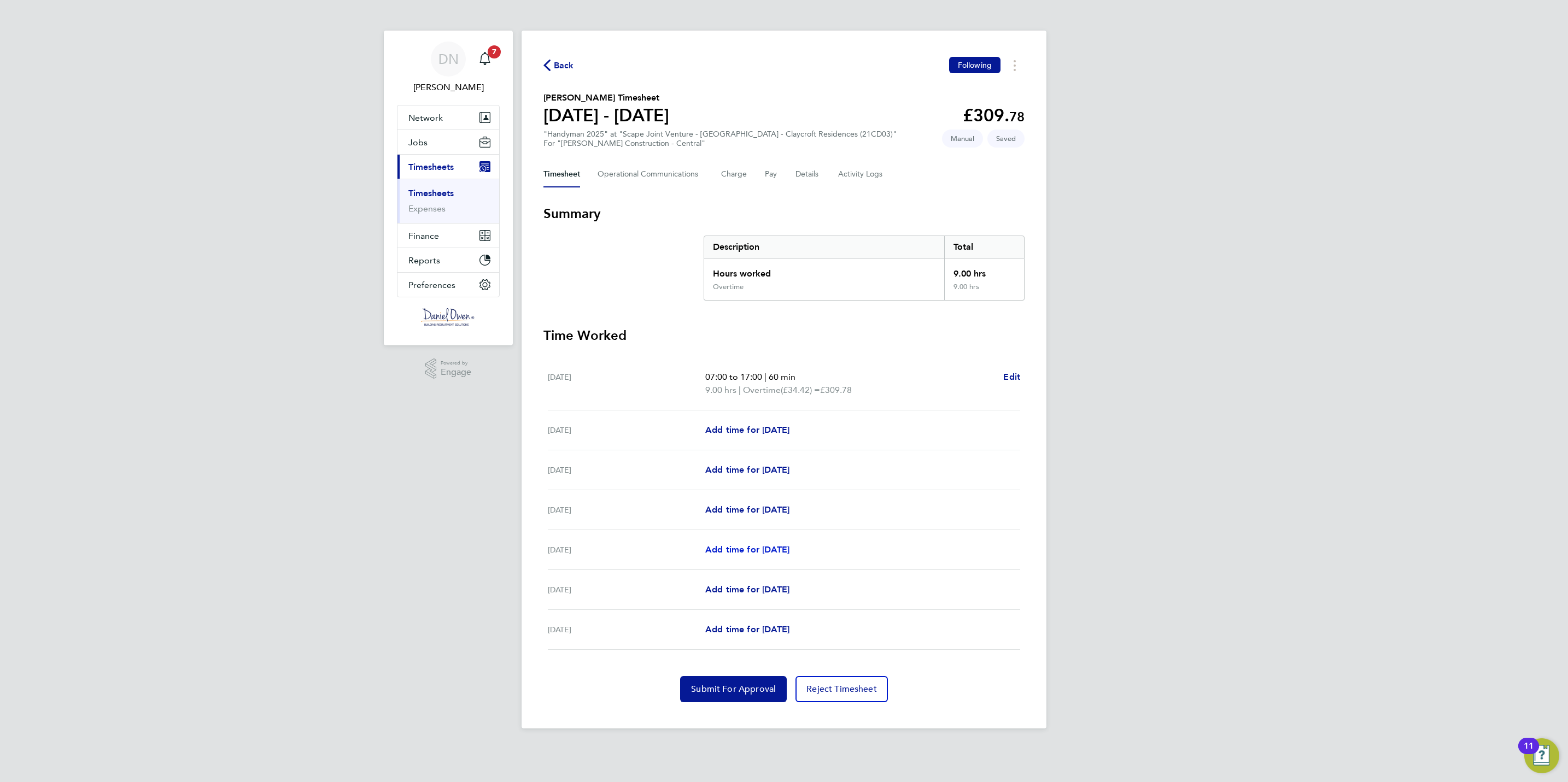
click at [771, 550] on span "Add time for Wed 24 Sep" at bounding box center [747, 550] width 84 height 10
select select "60"
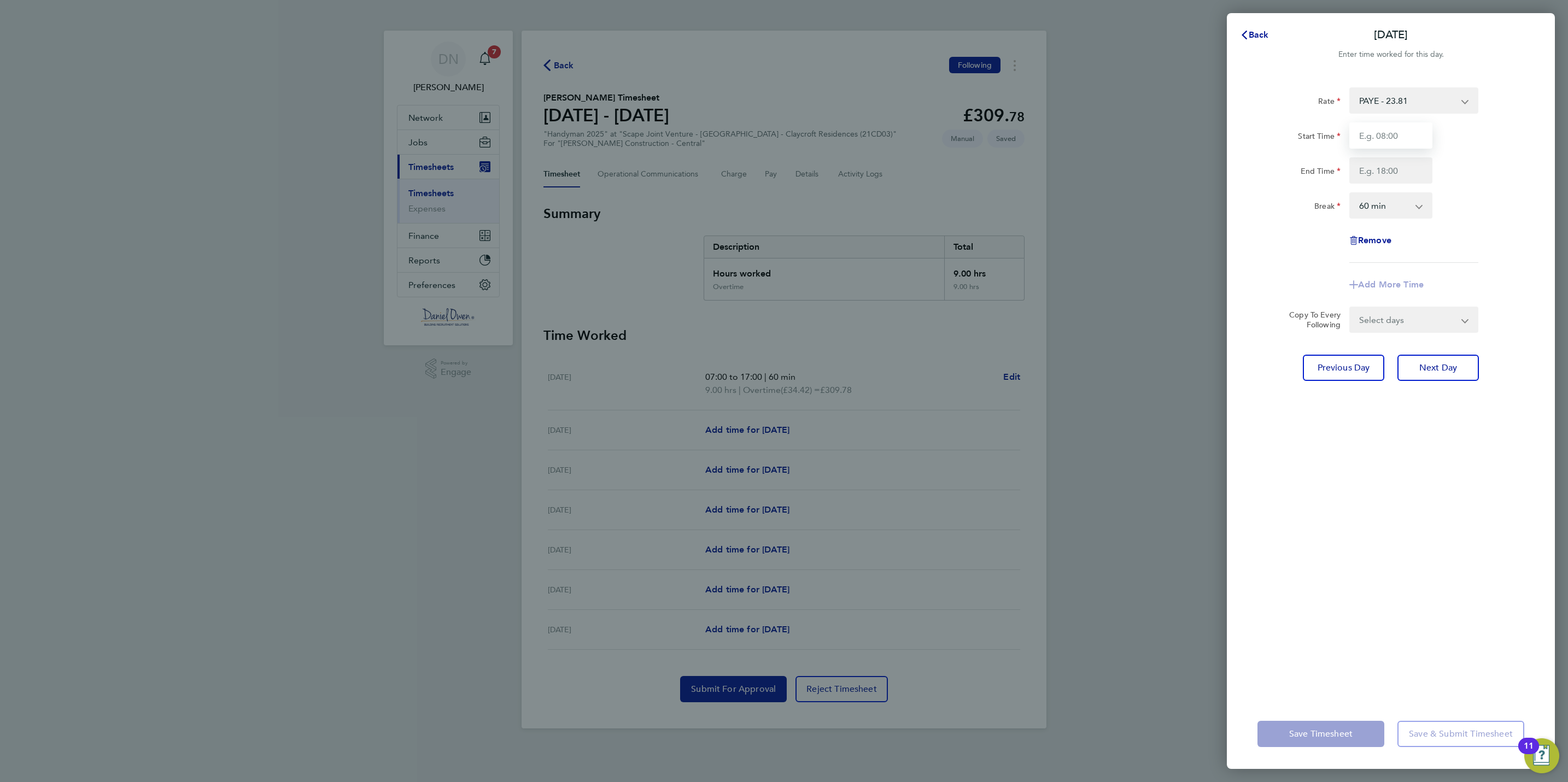
click at [1403, 131] on input "Start Time" at bounding box center [1391, 135] width 83 height 26
type input "07:30"
click at [1388, 175] on input "End Time" at bounding box center [1391, 170] width 83 height 26
type input "16:30"
click at [1460, 175] on div "End Time 16:30" at bounding box center [1391, 170] width 276 height 26
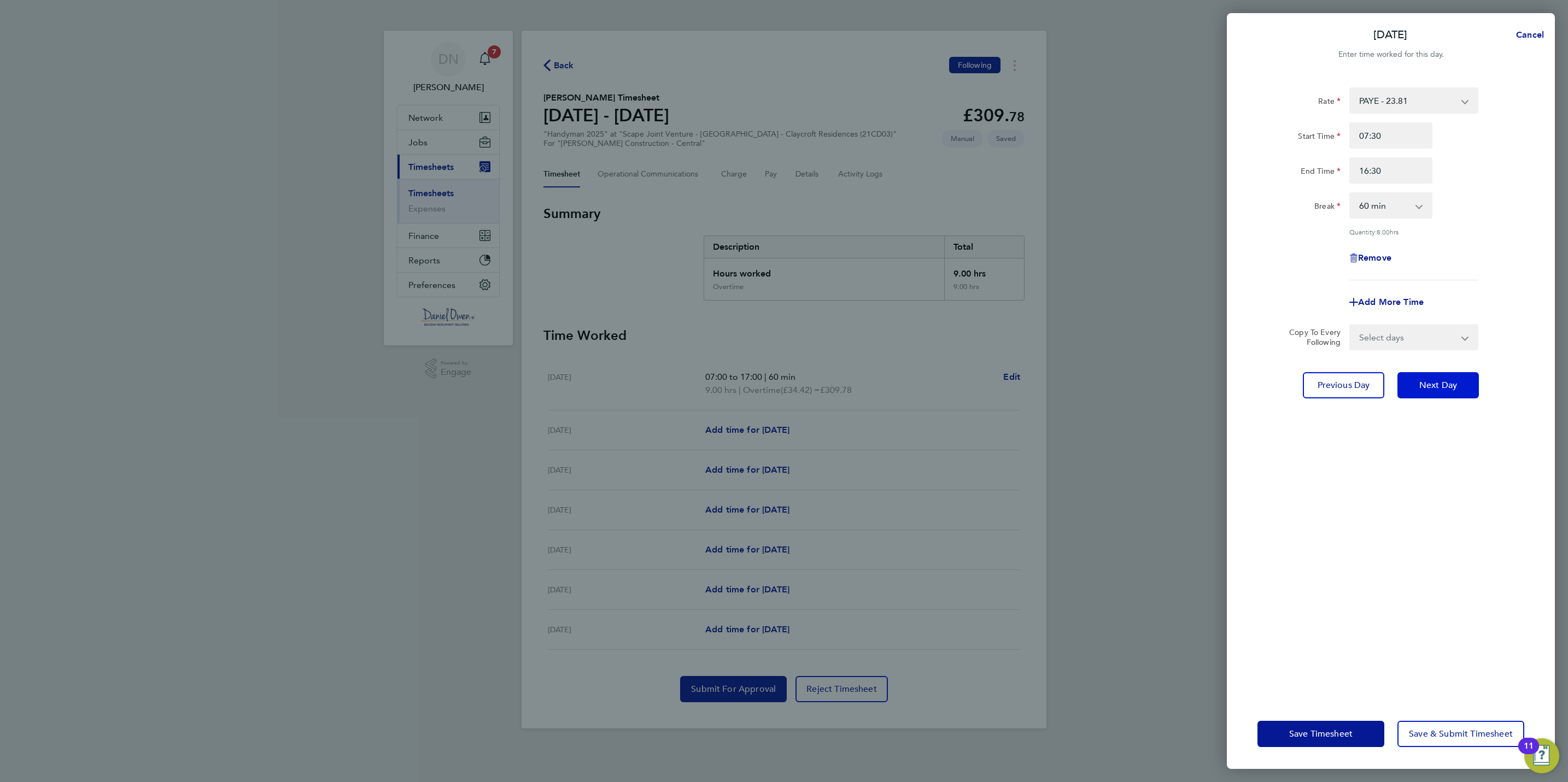
click at [1424, 380] on span "Next Day" at bounding box center [1438, 385] width 38 height 11
select select "60"
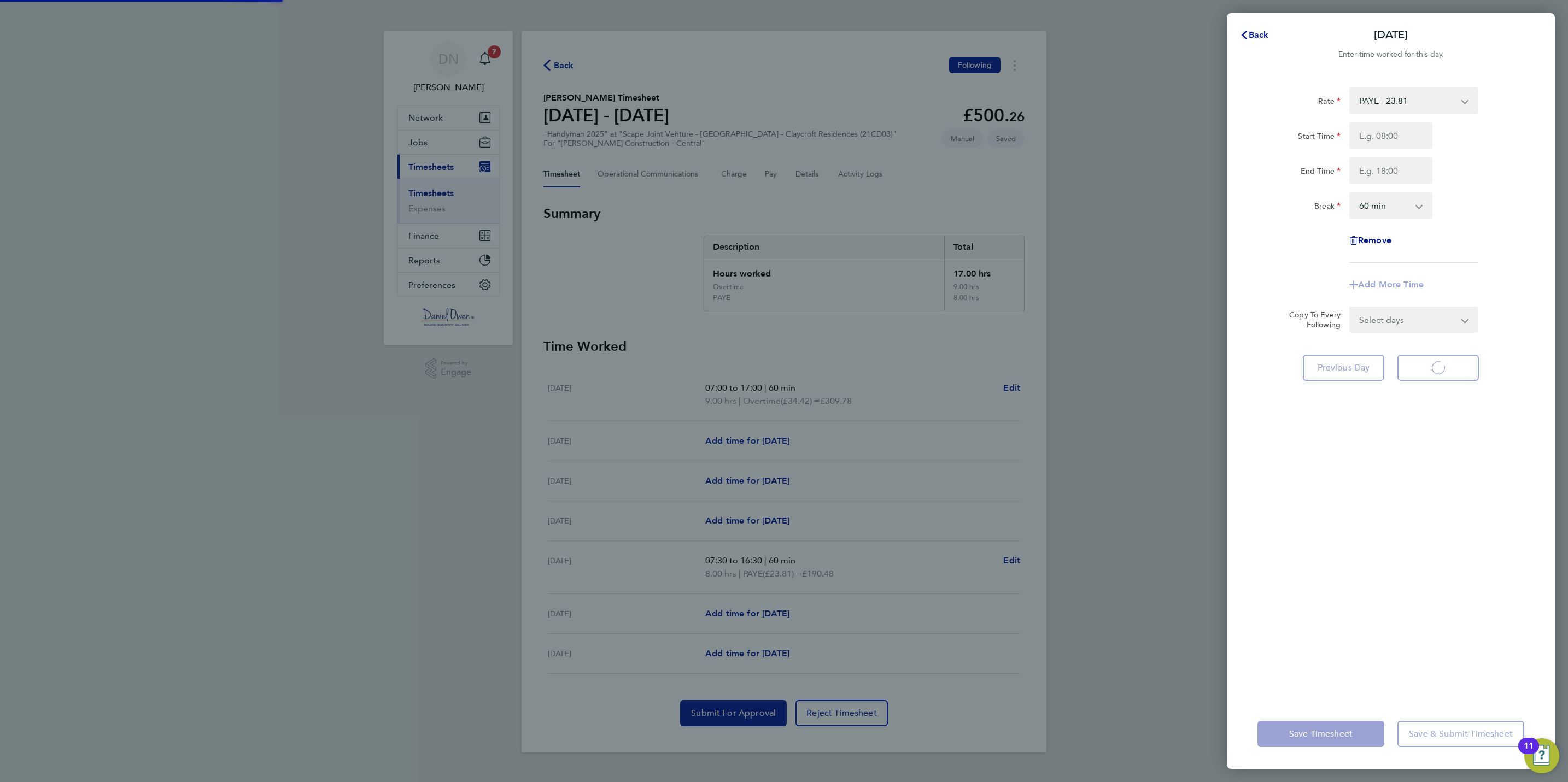
select select "60"
click at [1399, 136] on input "Start Time" at bounding box center [1391, 135] width 83 height 26
type input "07:30"
click at [1394, 173] on input "End Time" at bounding box center [1391, 170] width 83 height 26
type input "16:30"
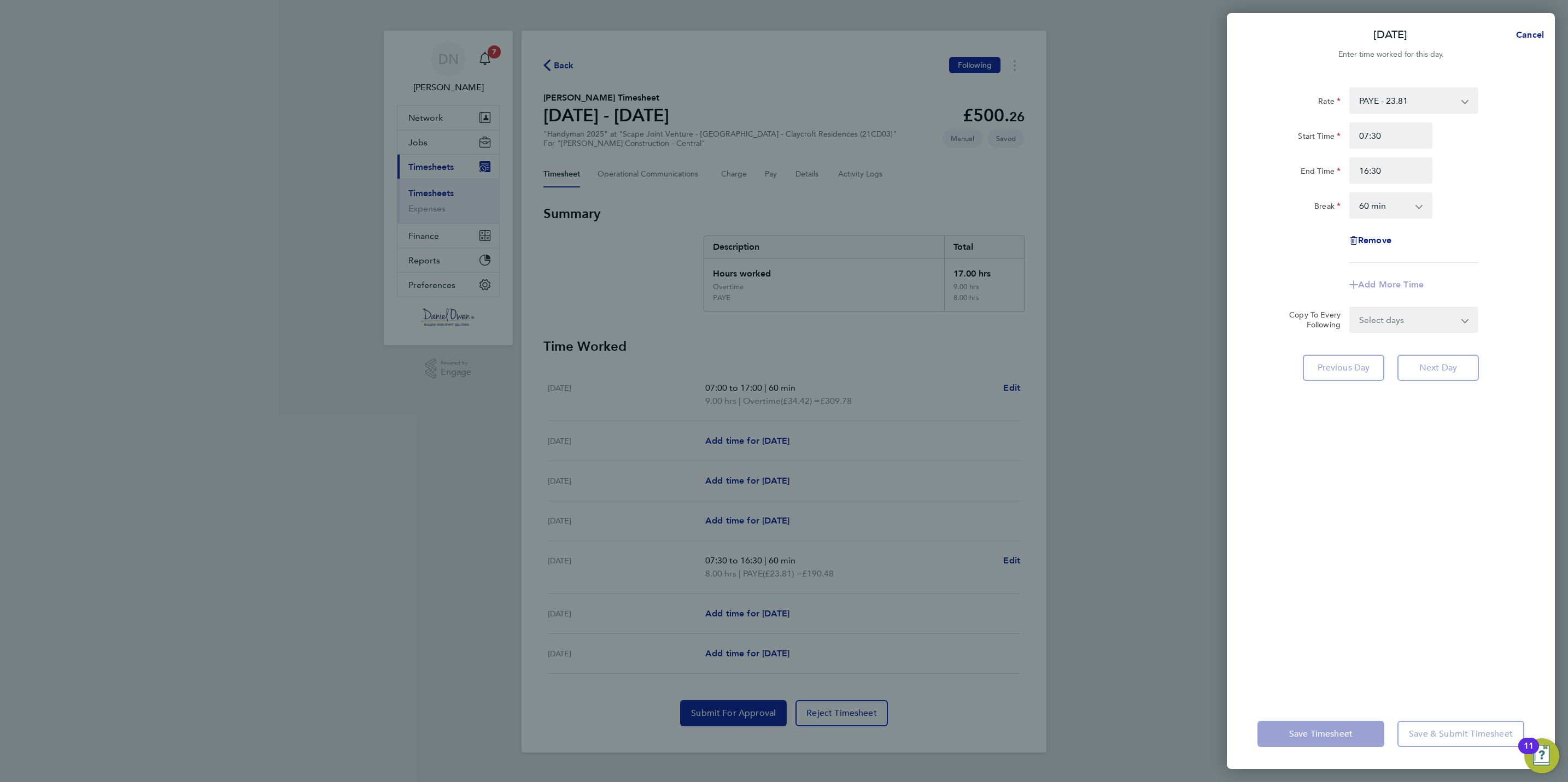
click at [1390, 206] on select "0 min 15 min 30 min 45 min 60 min 75 min 90 min" at bounding box center [1384, 206] width 68 height 24
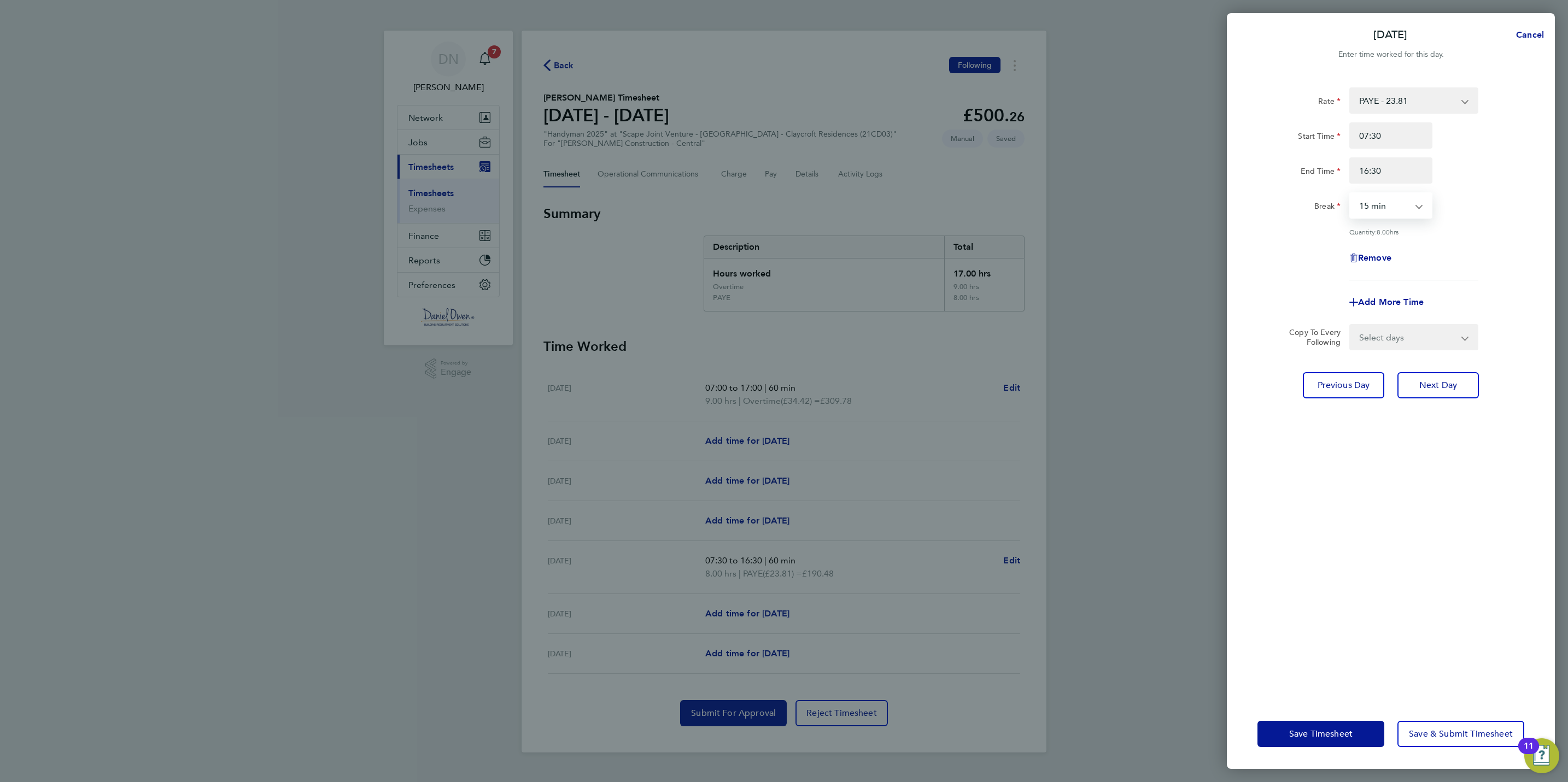
click at [1351, 194] on select "0 min 15 min 30 min 45 min 60 min 75 min 90 min" at bounding box center [1384, 206] width 68 height 24
click at [1401, 212] on select "0 min 15 min 30 min 45 min 60 min 75 min 90 min" at bounding box center [1384, 206] width 68 height 24
select select "0"
click at [1351, 194] on select "0 min 15 min 30 min 45 min 60 min 75 min 90 min" at bounding box center [1384, 206] width 68 height 24
click at [1444, 232] on div "Quantity: 9.00 hrs" at bounding box center [1414, 232] width 129 height 9
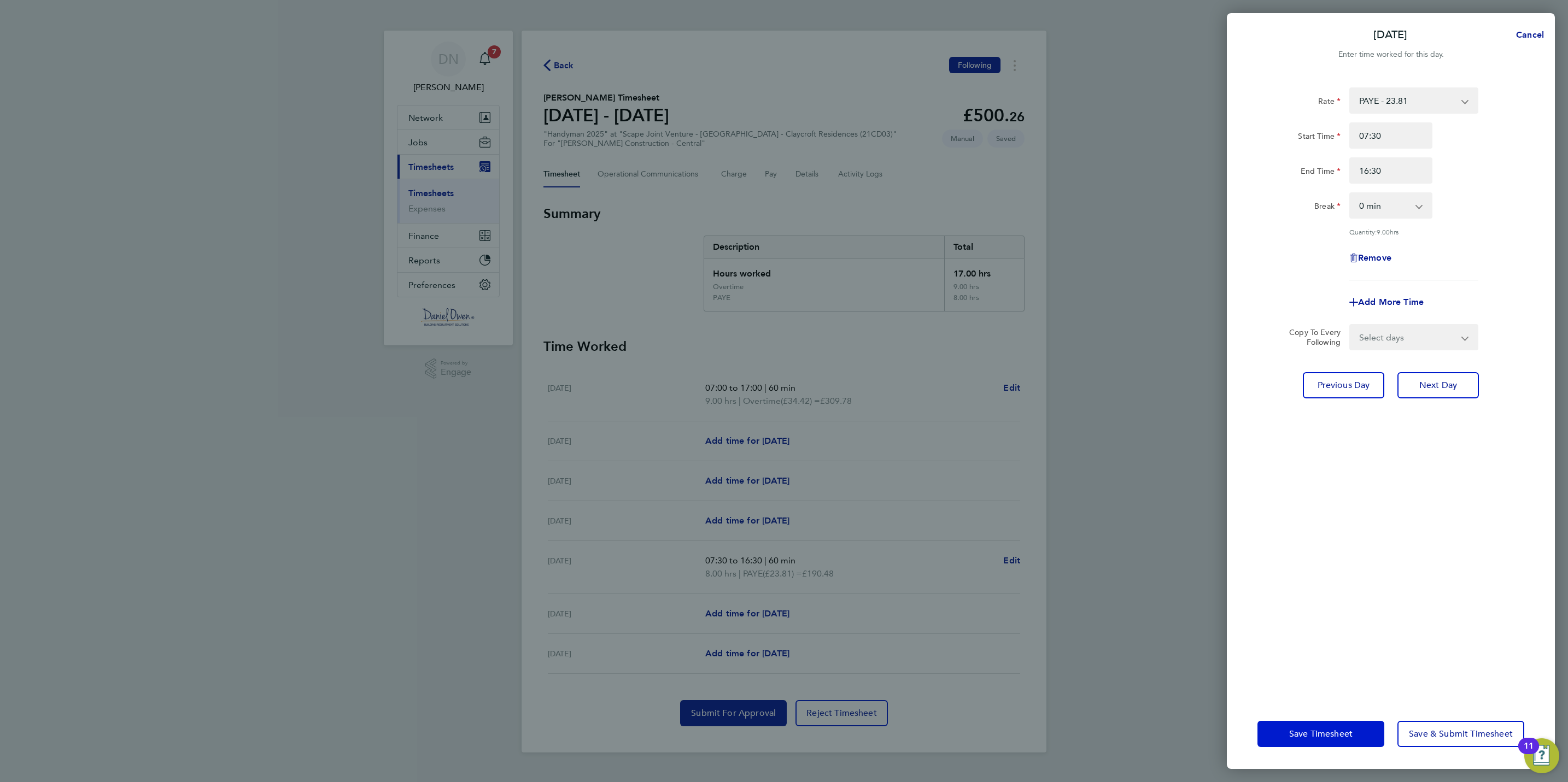
click at [1354, 733] on button "Save Timesheet" at bounding box center [1321, 734] width 127 height 26
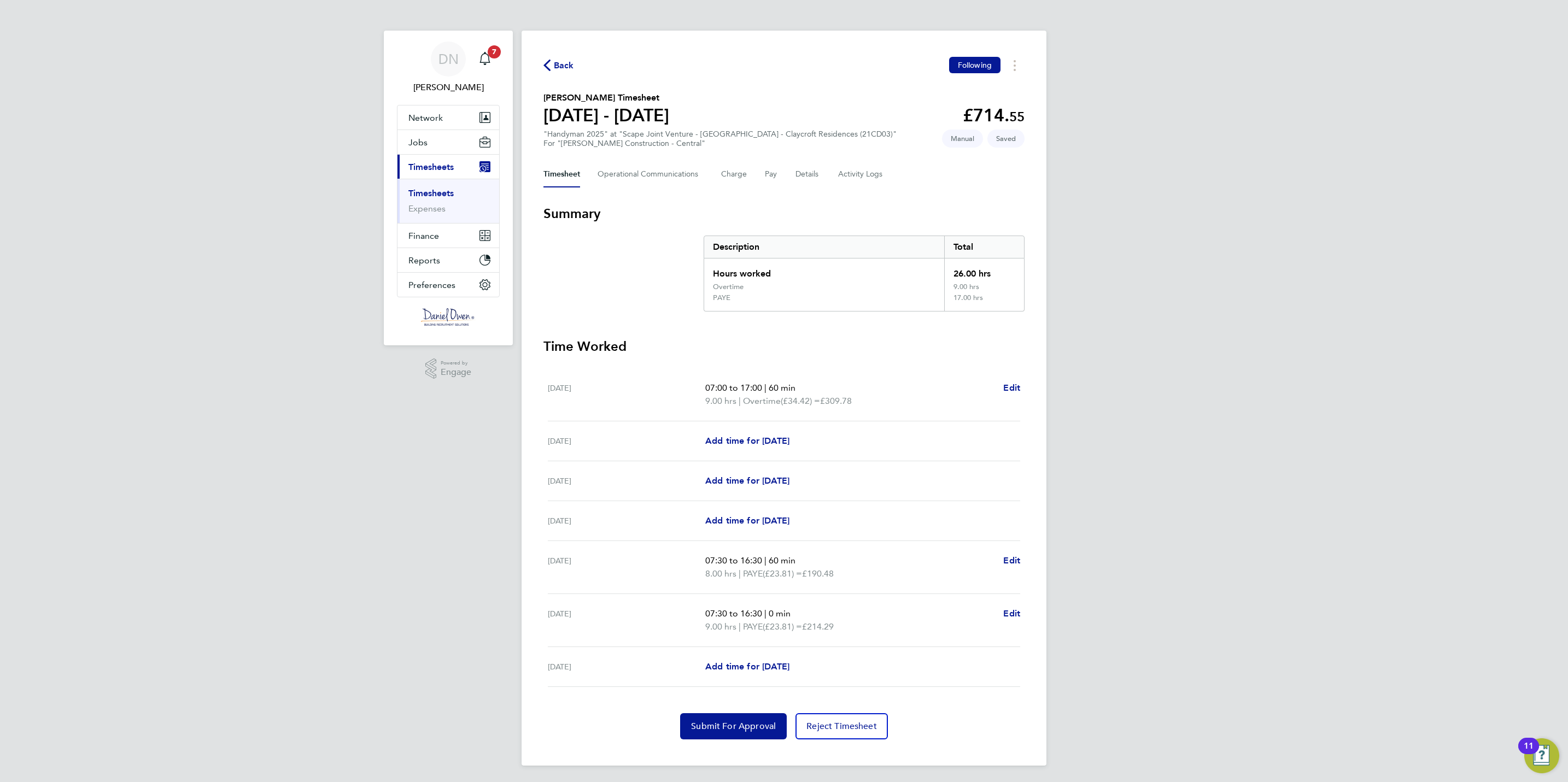
scroll to position [3, 0]
click at [761, 659] on link "Add time for Fri 26 Sep" at bounding box center [747, 666] width 84 height 13
select select "60"
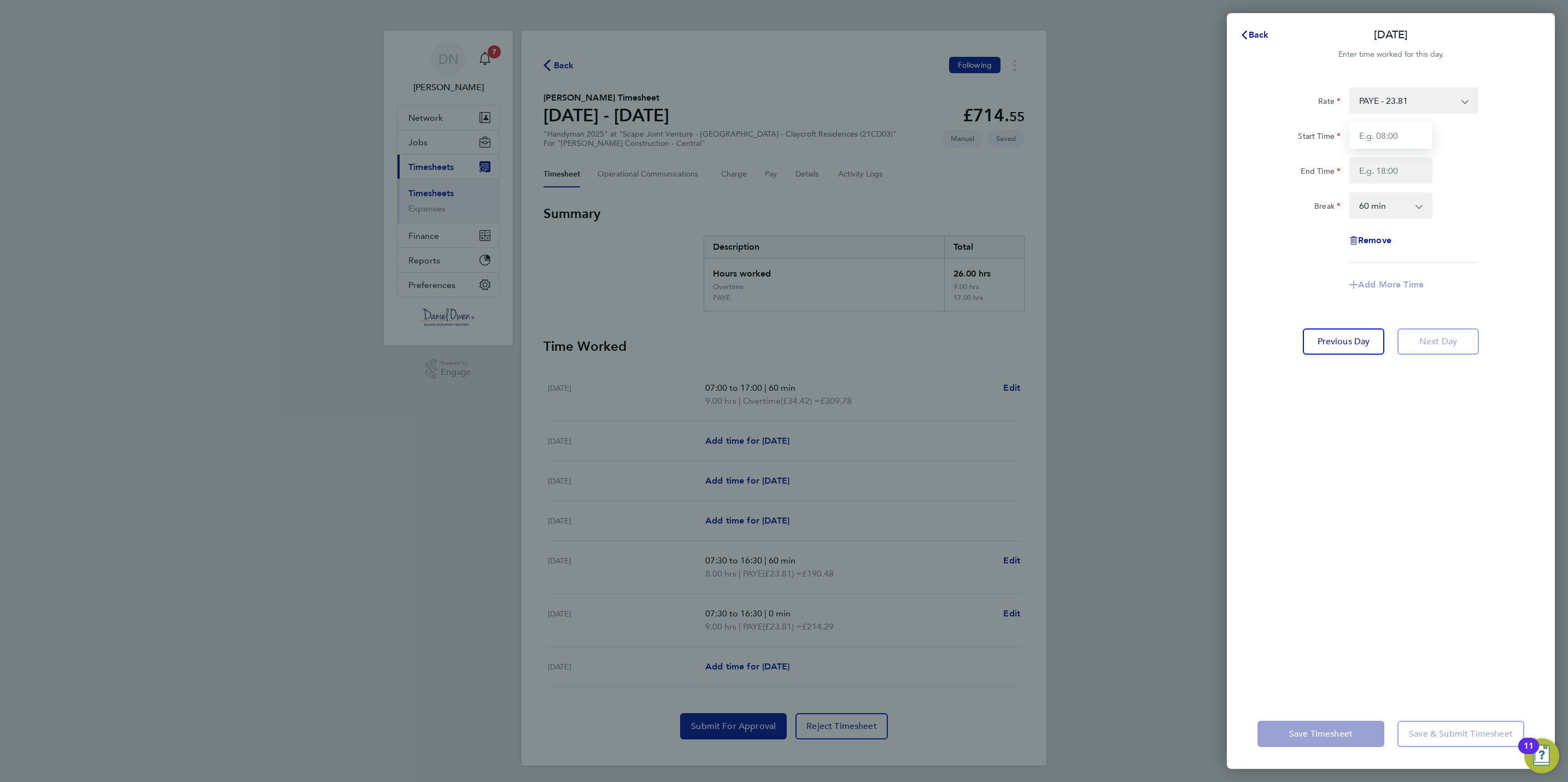
click at [1407, 131] on input "Start Time" at bounding box center [1391, 135] width 83 height 26
type input "07:00"
type input "17:00"
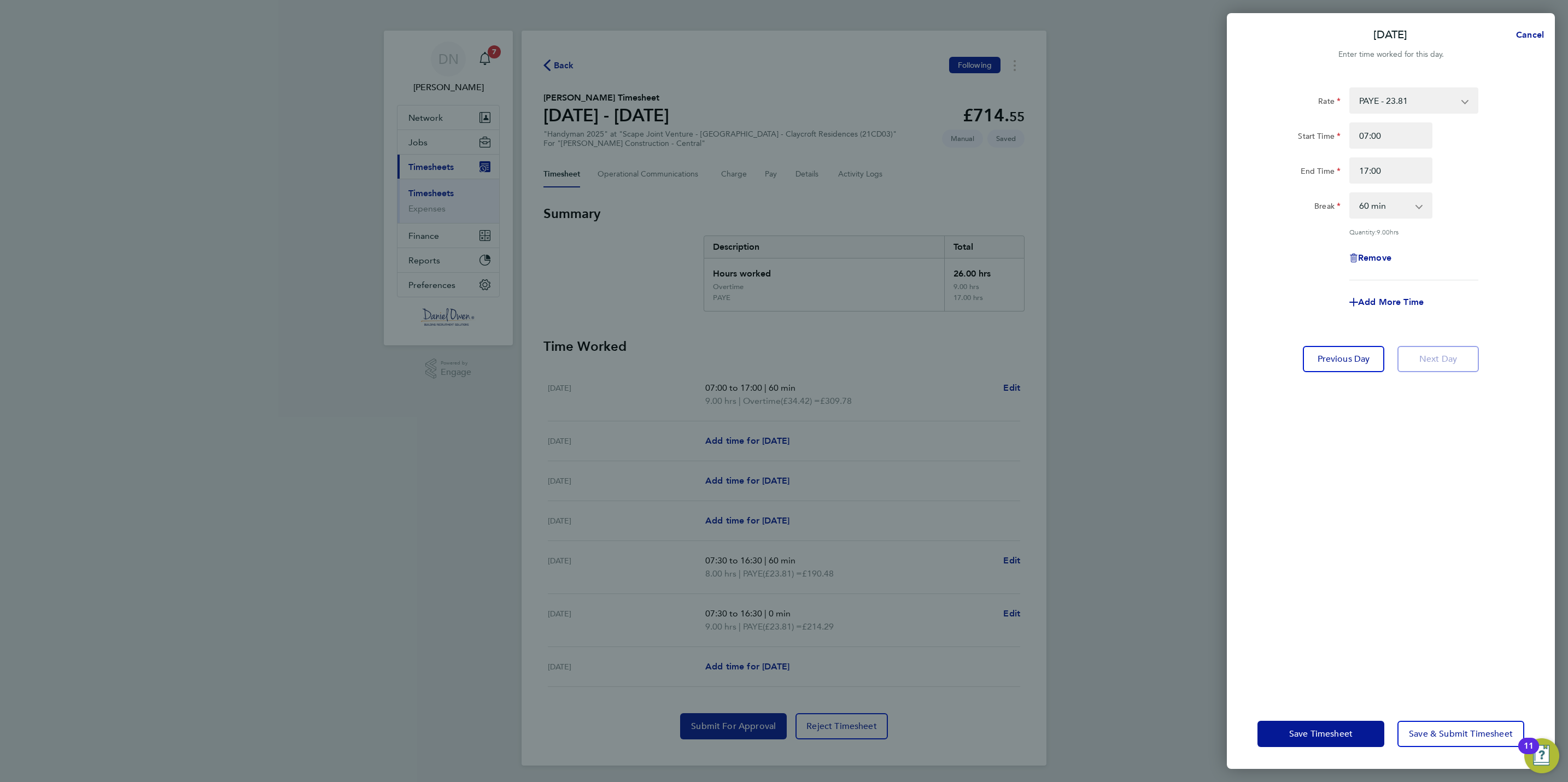
click at [1473, 189] on div "Rate PAYE - 23.81 Weekday - 23.81 Overtime - 34.42 Start Time 07:00 End Time 17…" at bounding box center [1391, 184] width 267 height 193
click at [1344, 736] on span "Save Timesheet" at bounding box center [1321, 734] width 63 height 11
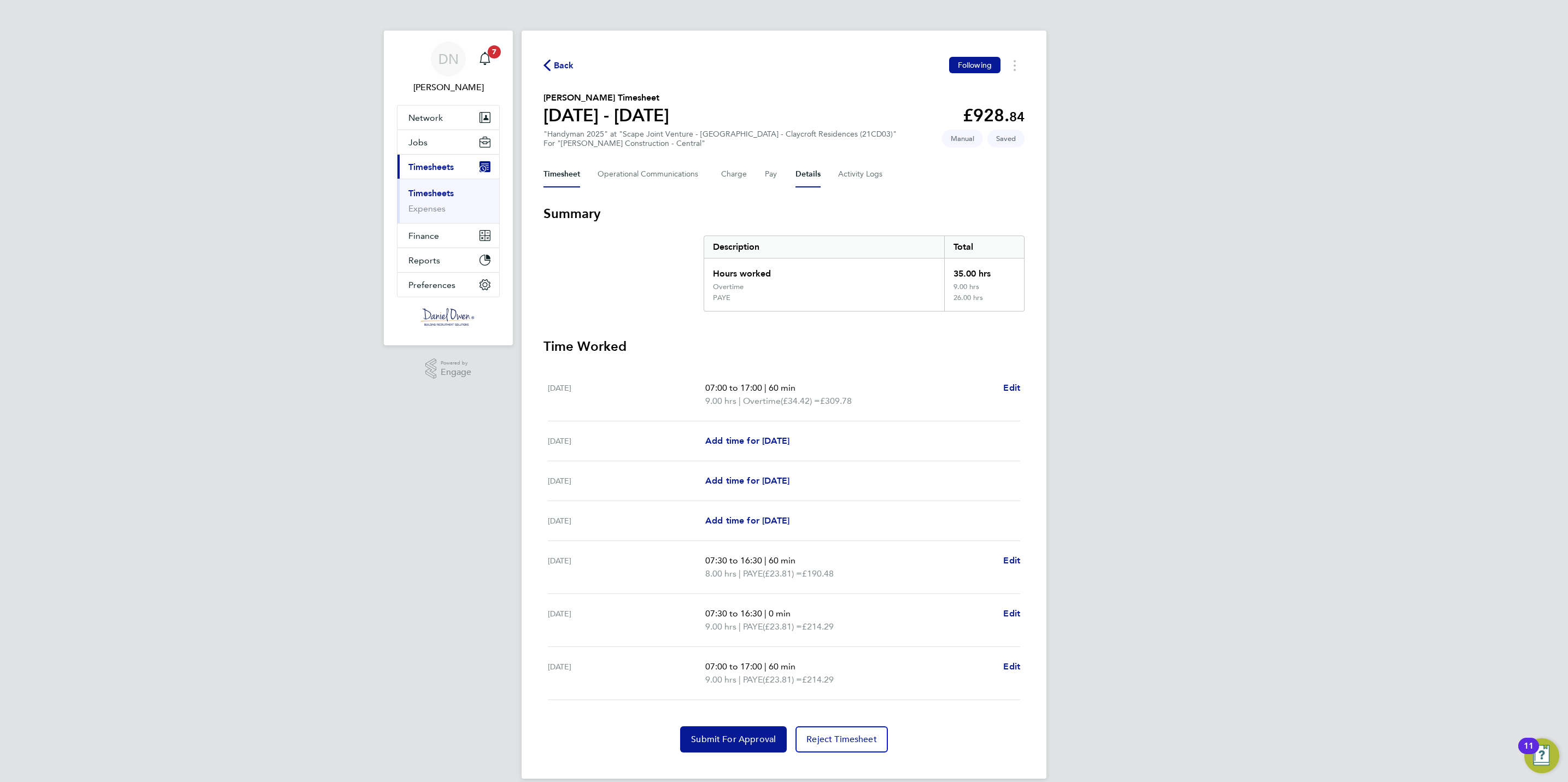
click at [801, 175] on button "Details" at bounding box center [808, 174] width 25 height 26
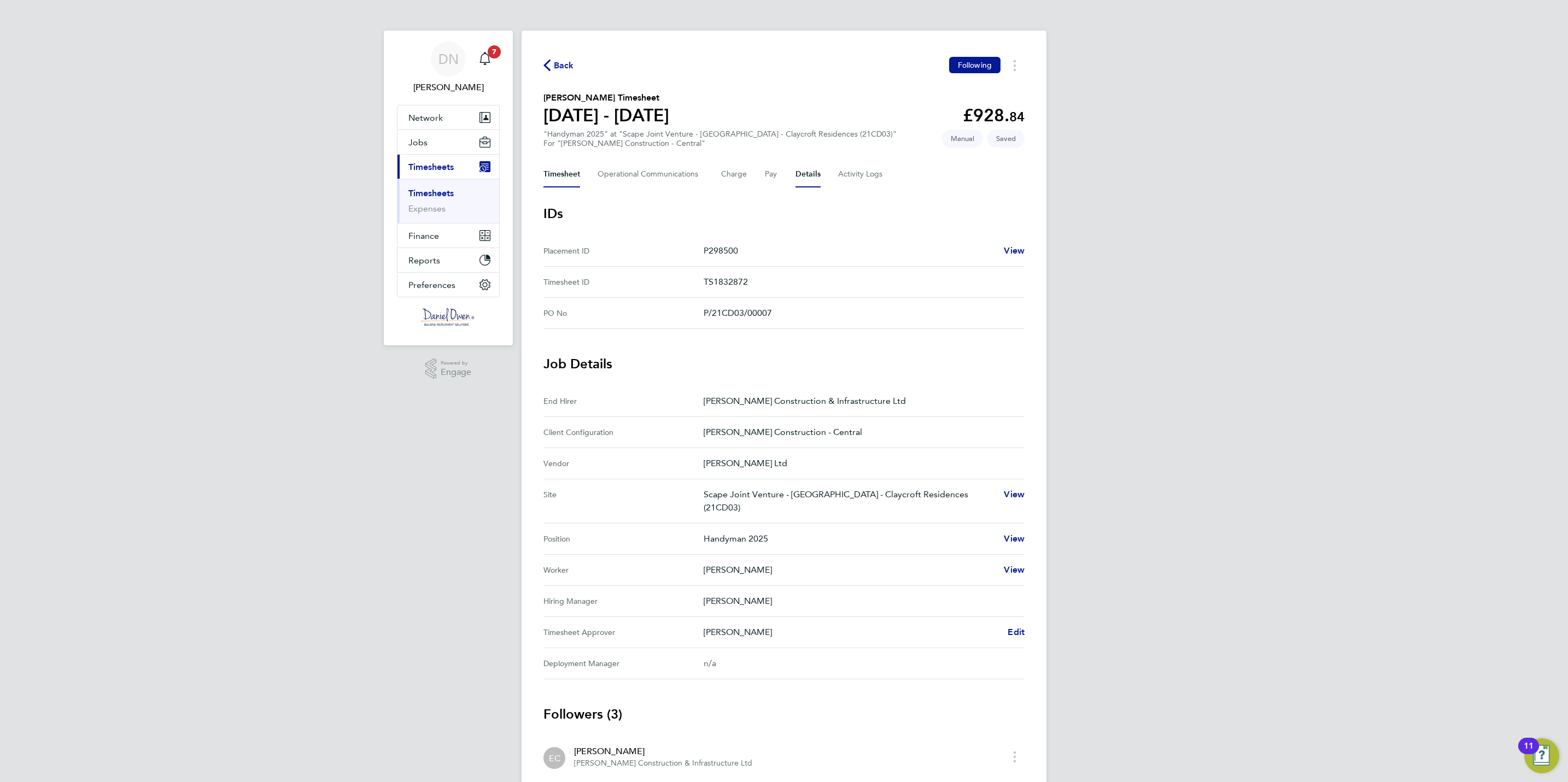
click at [556, 177] on button "Timesheet" at bounding box center [562, 174] width 37 height 26
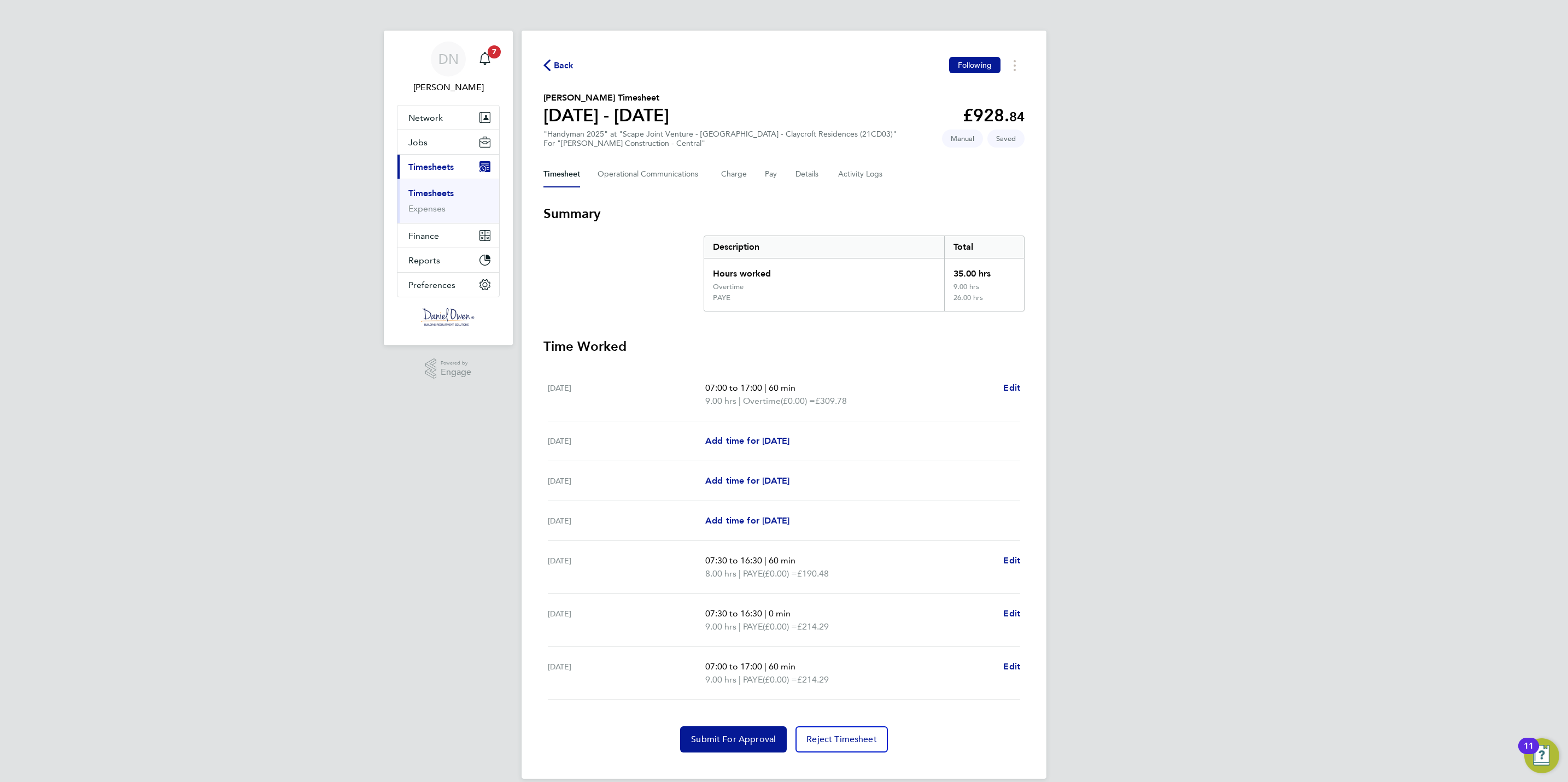
scroll to position [16, 0]
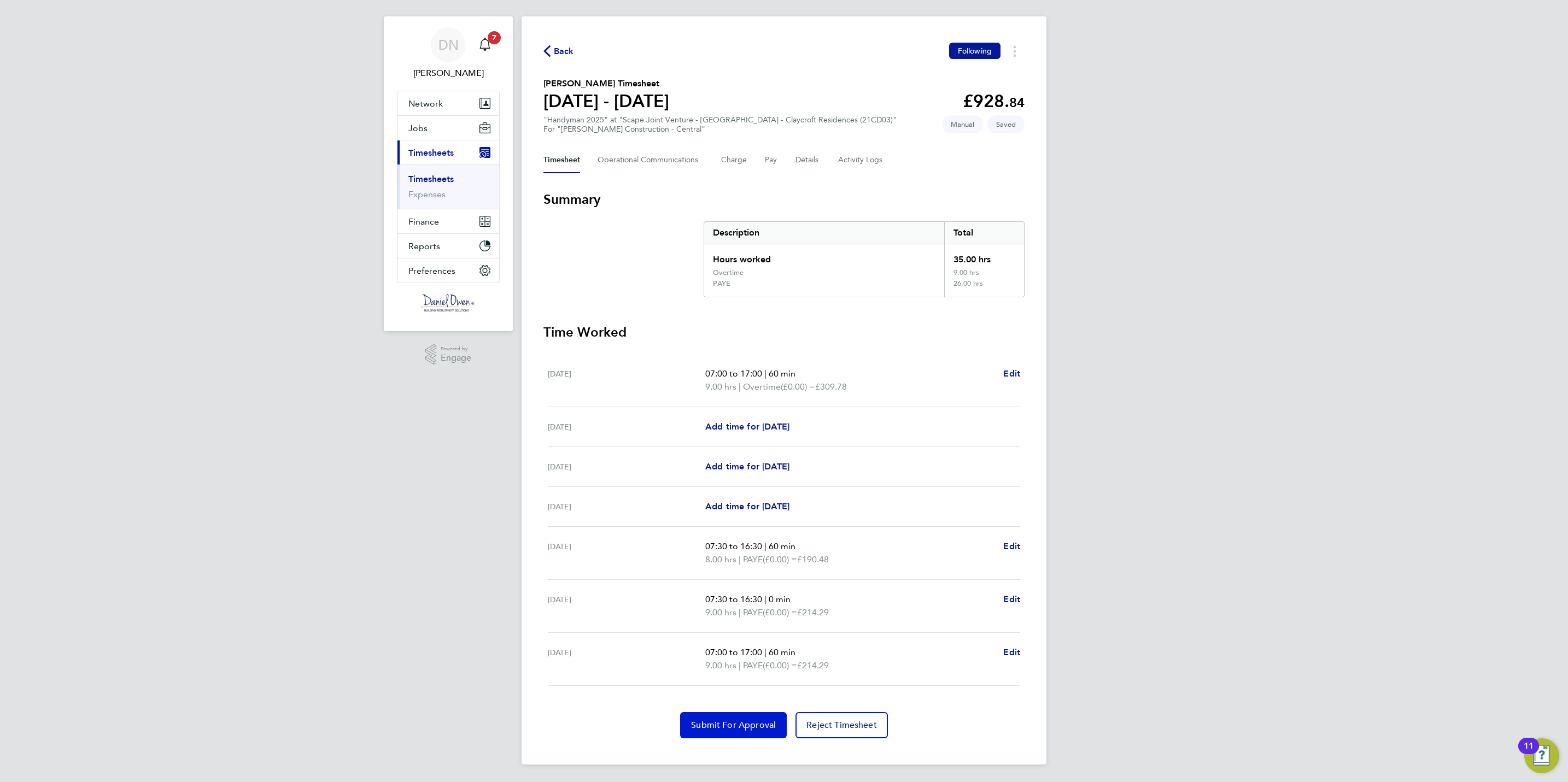
click at [726, 720] on span "Submit For Approval" at bounding box center [733, 725] width 85 height 11
